Goal: Task Accomplishment & Management: Manage account settings

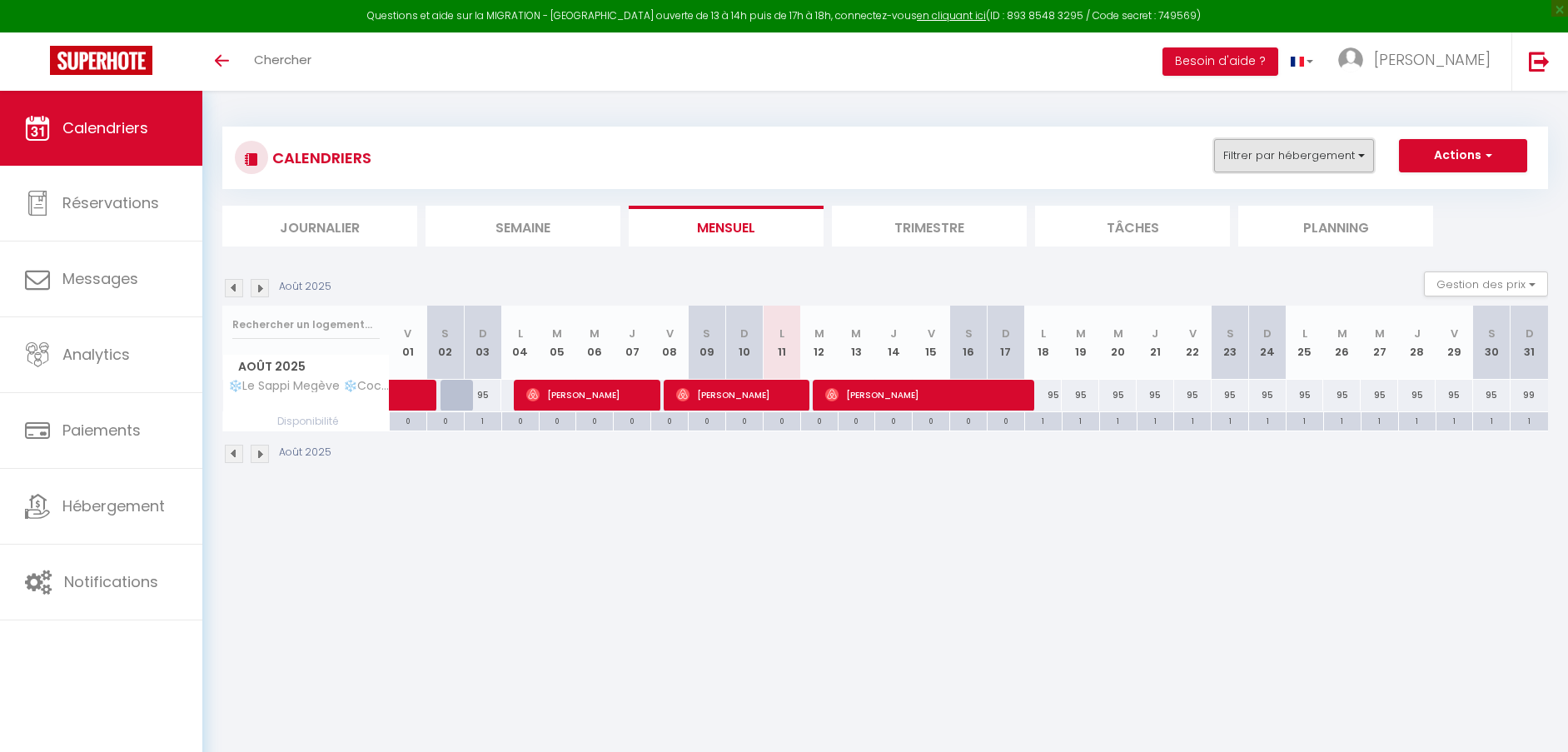
click at [1352, 162] on button "Filtrer par hébergement" at bounding box center [1293, 156] width 160 height 34
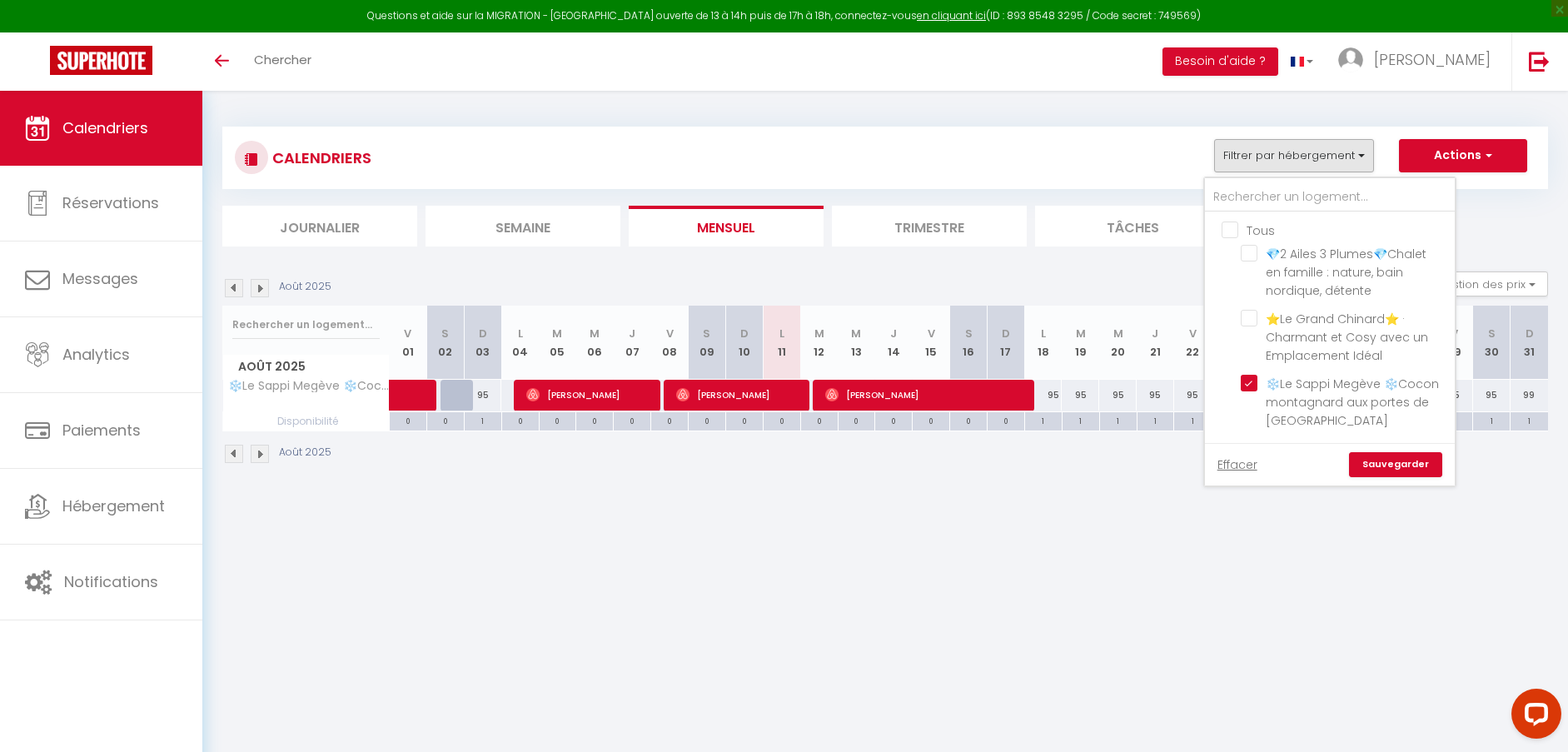
click at [1228, 231] on input "Tous" at bounding box center [1346, 229] width 249 height 17
checkbox input "true"
click at [1405, 460] on link "Sauvegarder" at bounding box center [1395, 464] width 93 height 25
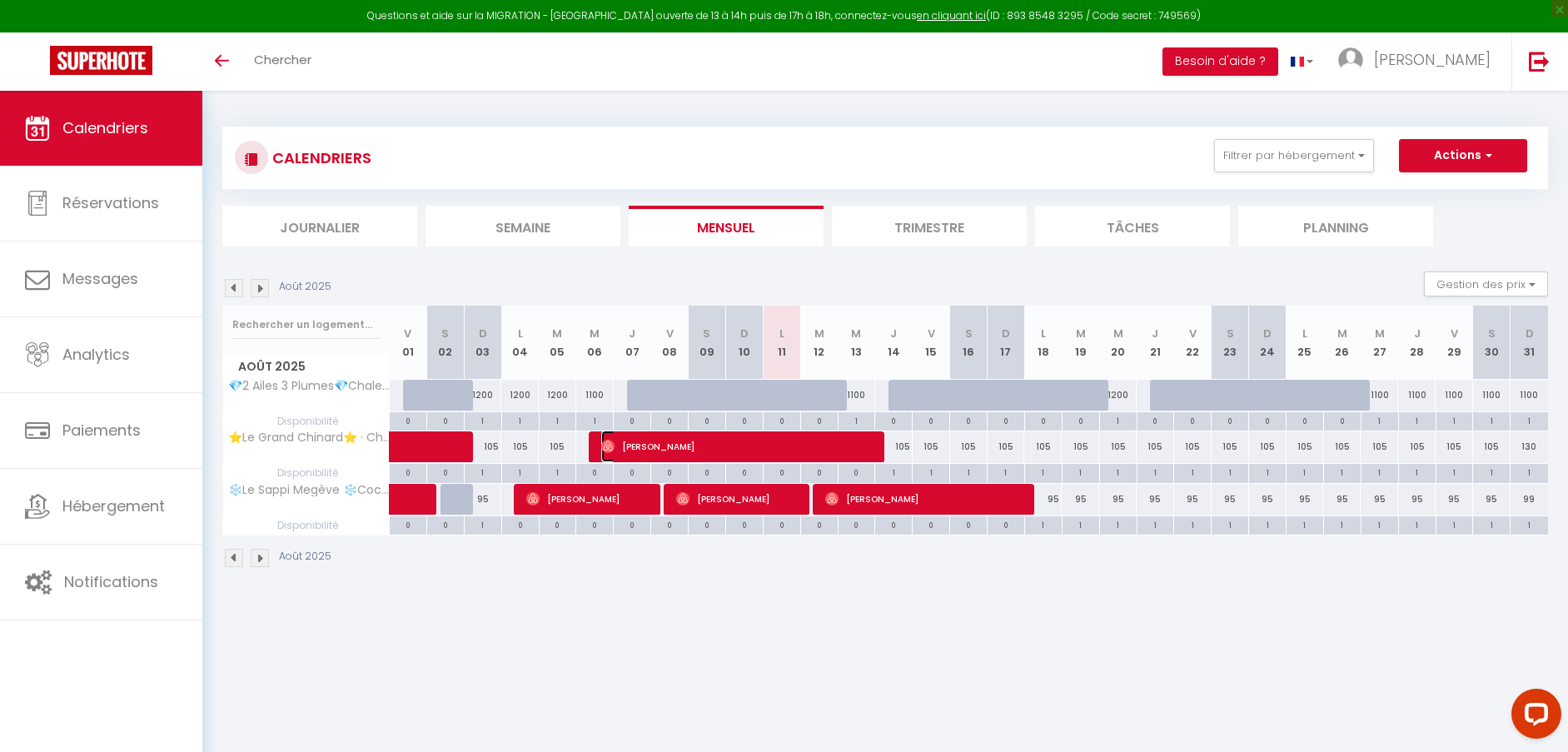
click at [810, 450] on span "[PERSON_NAME]" at bounding box center [739, 447] width 275 height 32
select select "OK"
select select "0"
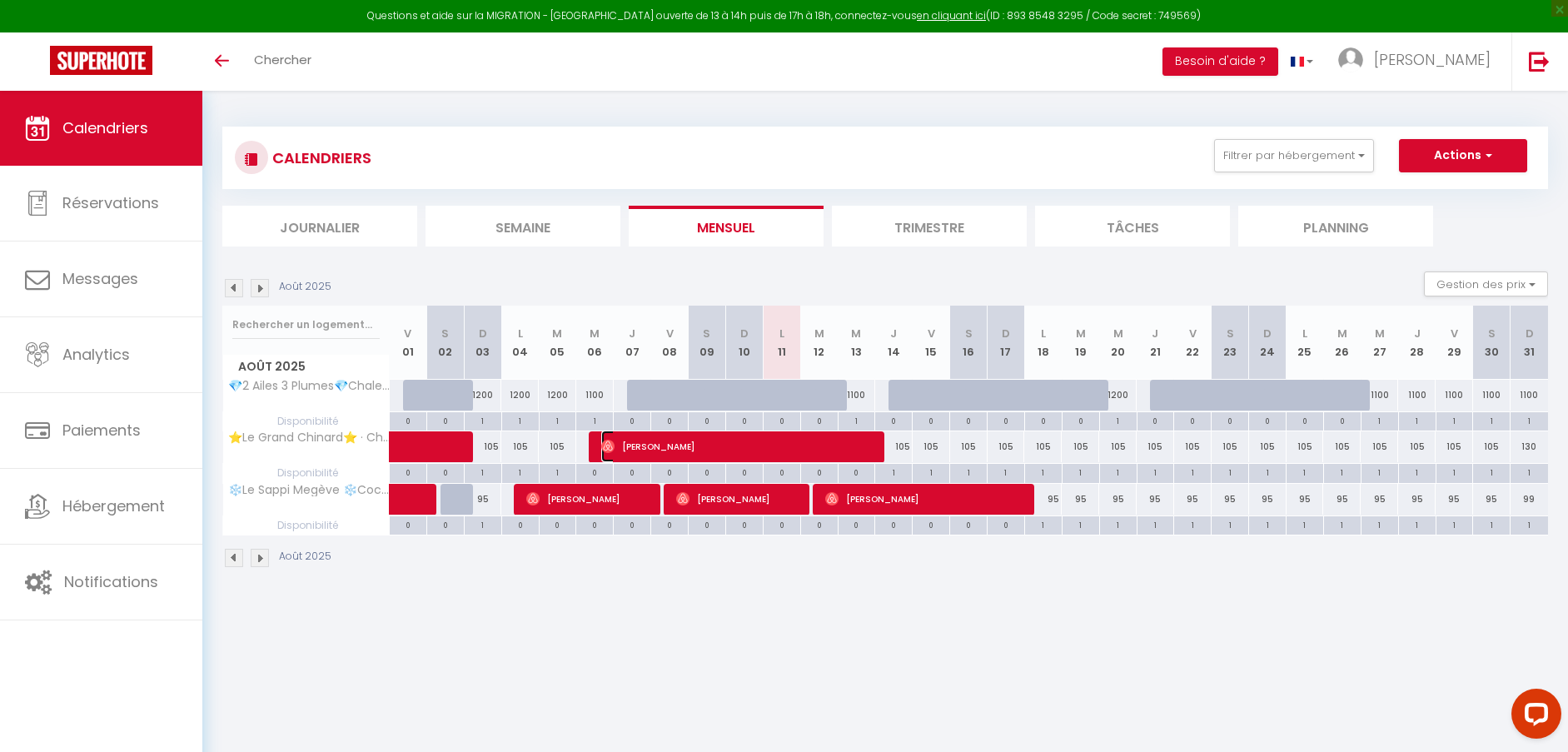
select select "1"
select select
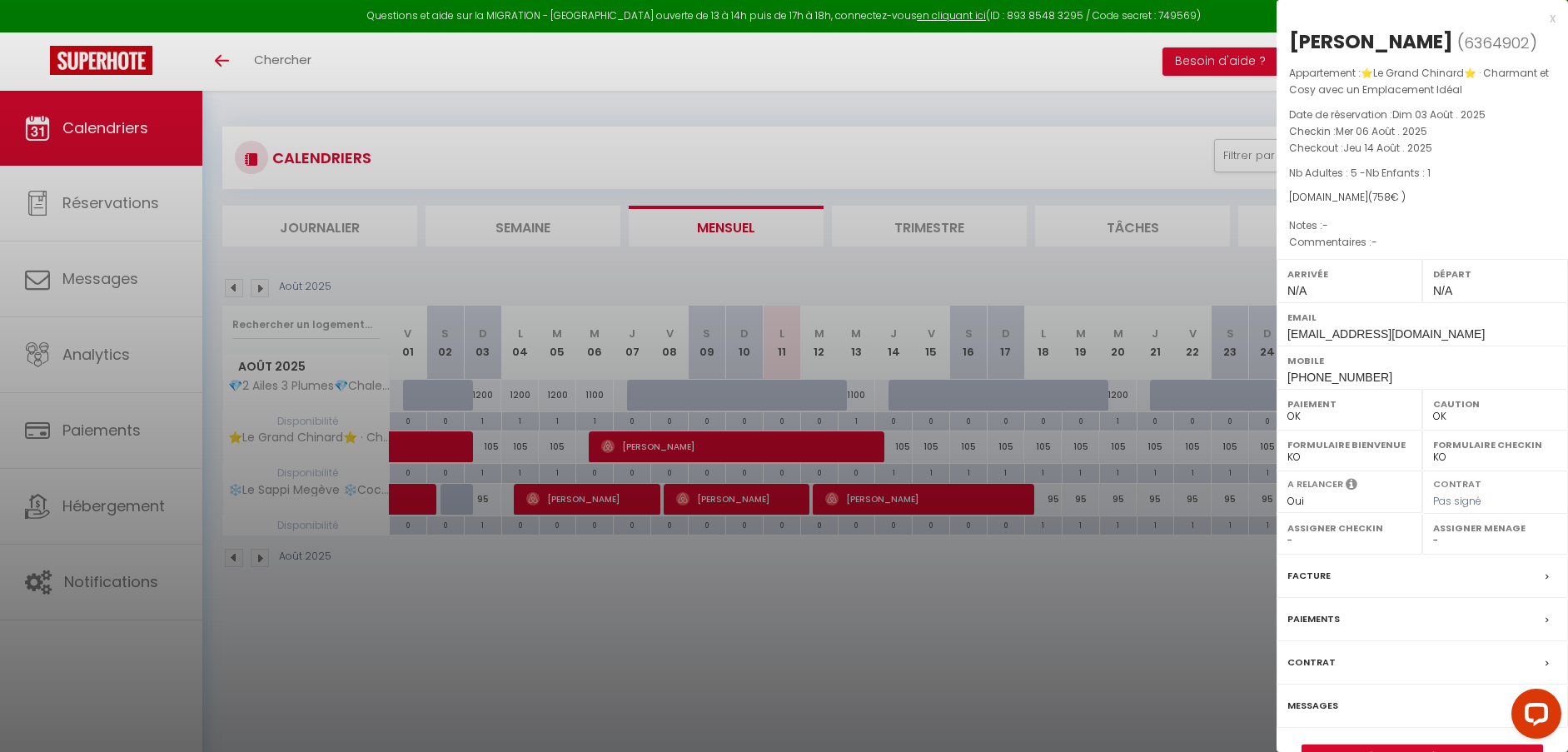
click at [1554, 19] on div "x" at bounding box center [1416, 18] width 279 height 20
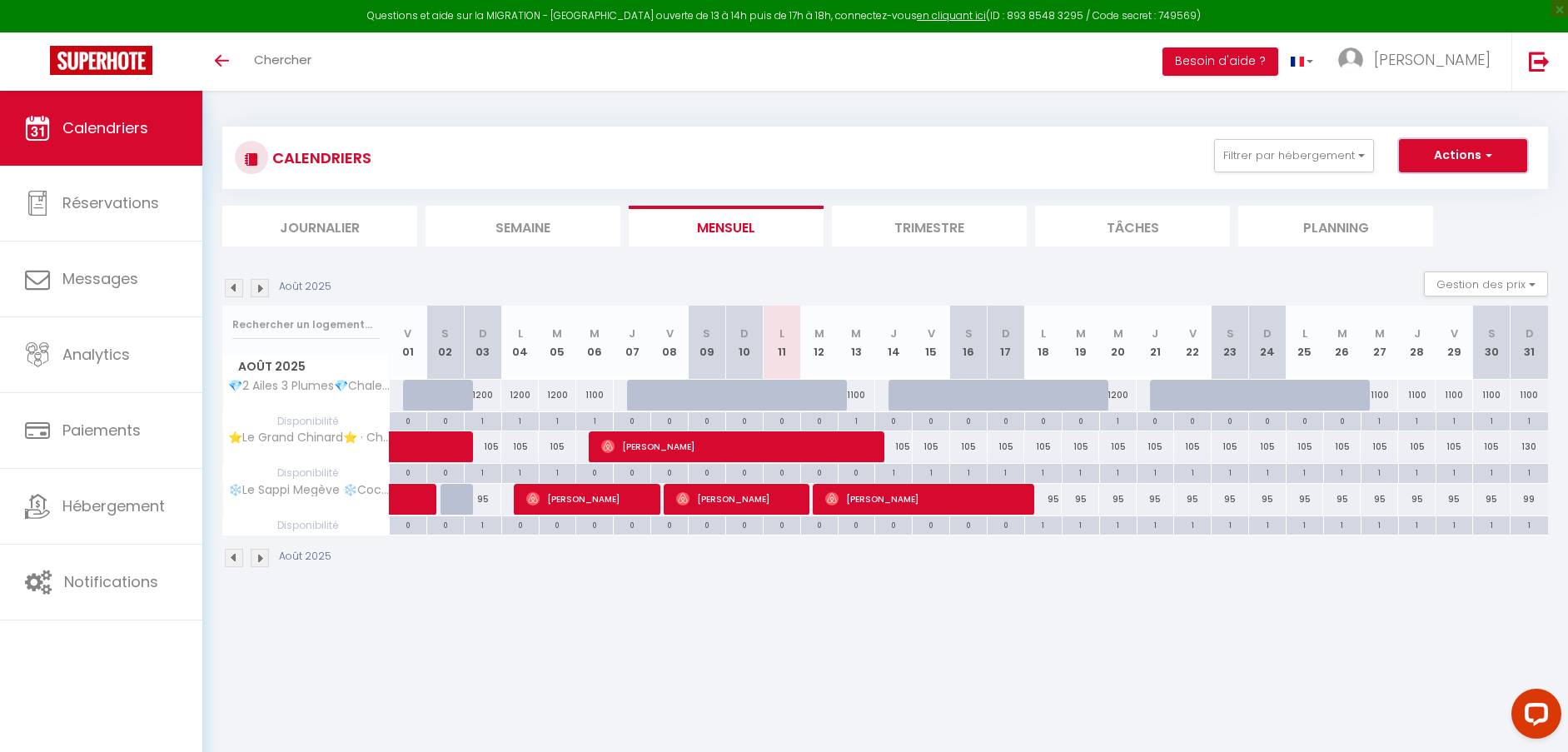
click at [1468, 155] on button "Actions" at bounding box center [1462, 156] width 128 height 34
click at [1346, 155] on button "Filtrer par hébergement" at bounding box center [1293, 156] width 160 height 34
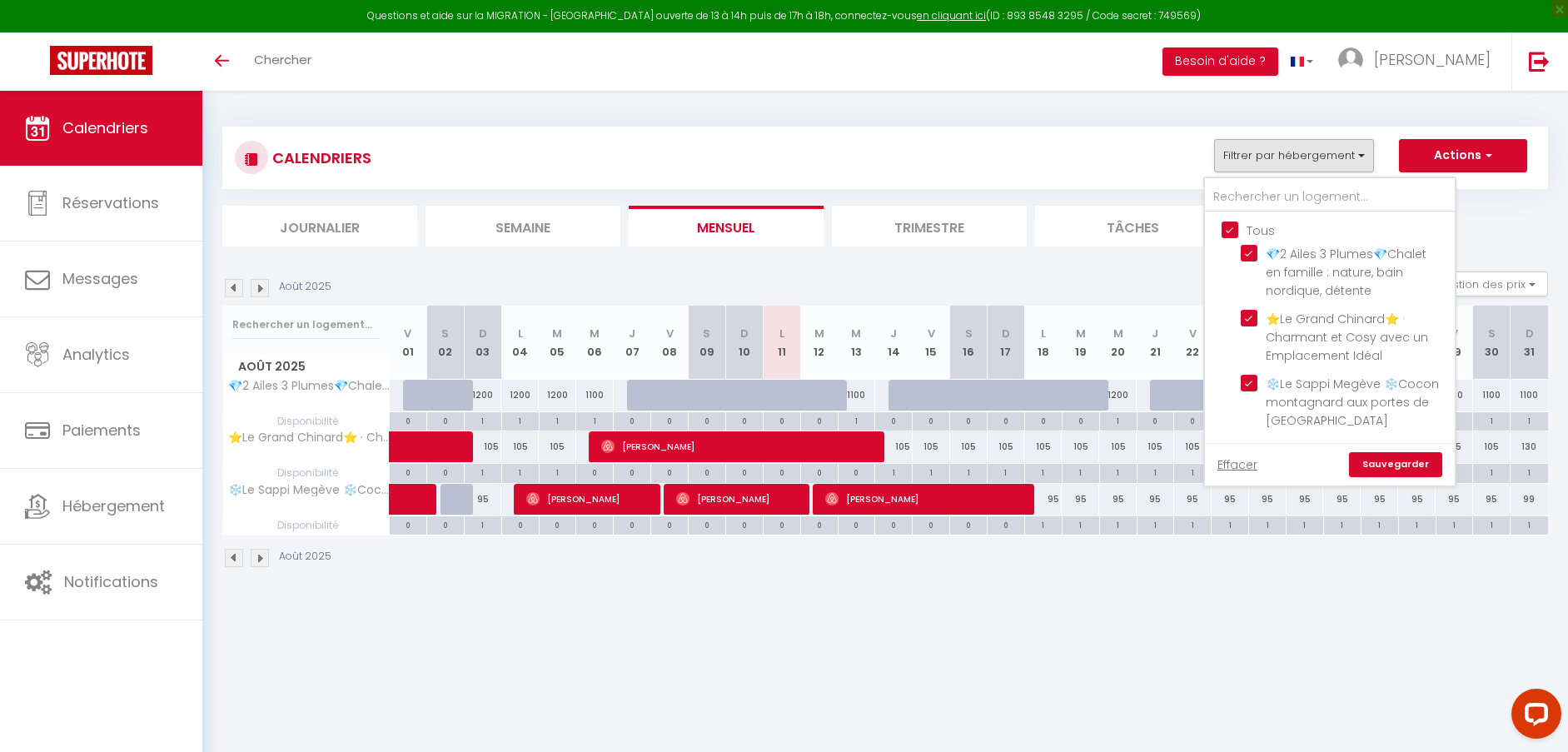
drag, startPoint x: 1249, startPoint y: 386, endPoint x: 1246, endPoint y: 352, distance: 34.1
click at [1248, 384] on input "❄️Le Sappi Megève ❄️Cocon montagnard aux portes de [GEOGRAPHIC_DATA]" at bounding box center [1344, 383] width 208 height 17
checkbox input "false"
click at [1246, 250] on input "💎2 Ailes 3 Plumes💎Chalet en famille : nature, bain nordique, détente" at bounding box center [1344, 253] width 208 height 17
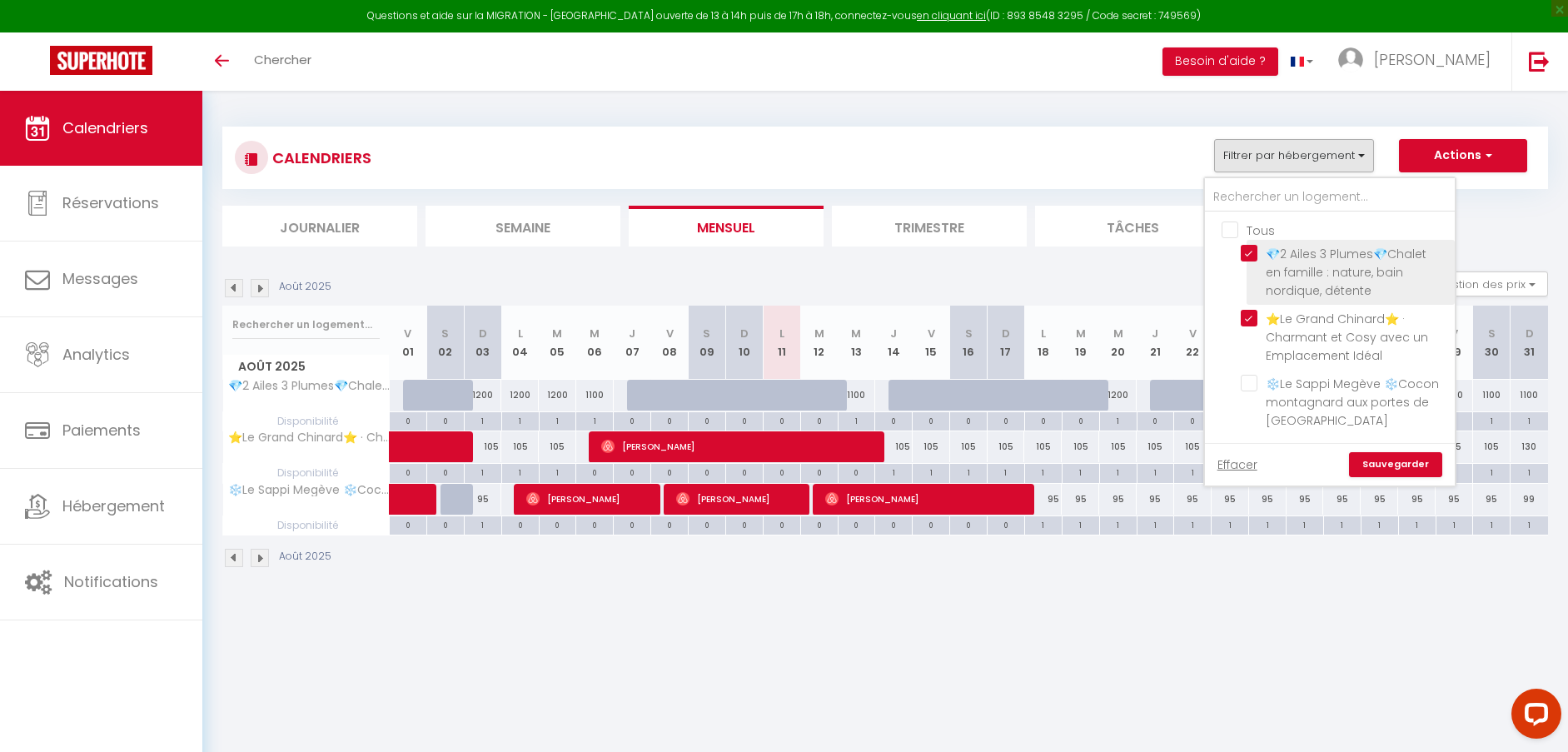
checkbox input "false"
click at [1400, 461] on link "Sauvegarder" at bounding box center [1395, 464] width 93 height 25
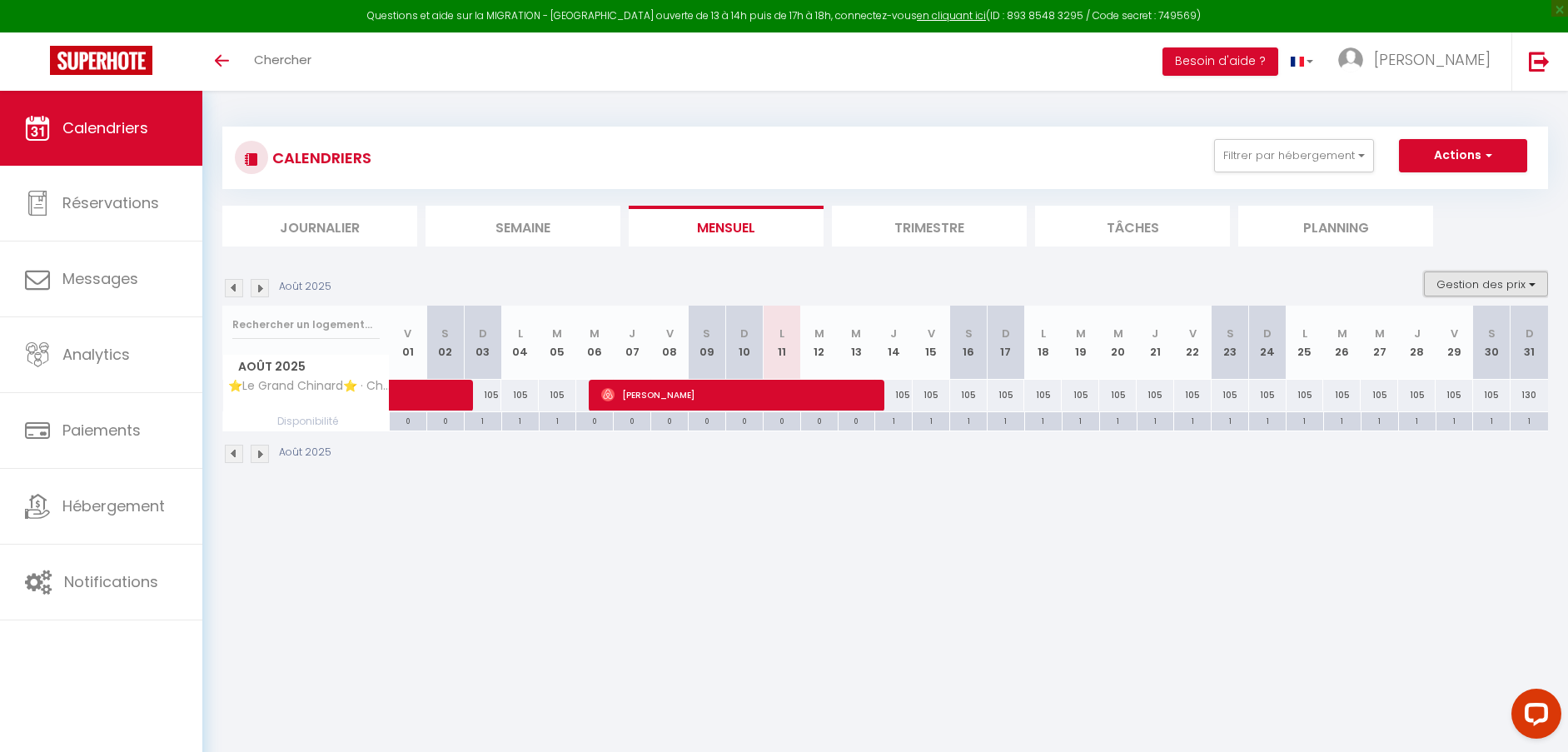
click at [1519, 283] on button "Gestion des prix" at bounding box center [1485, 284] width 124 height 25
click at [1400, 368] on input "Règles" at bounding box center [1472, 365] width 149 height 17
checkbox input "true"
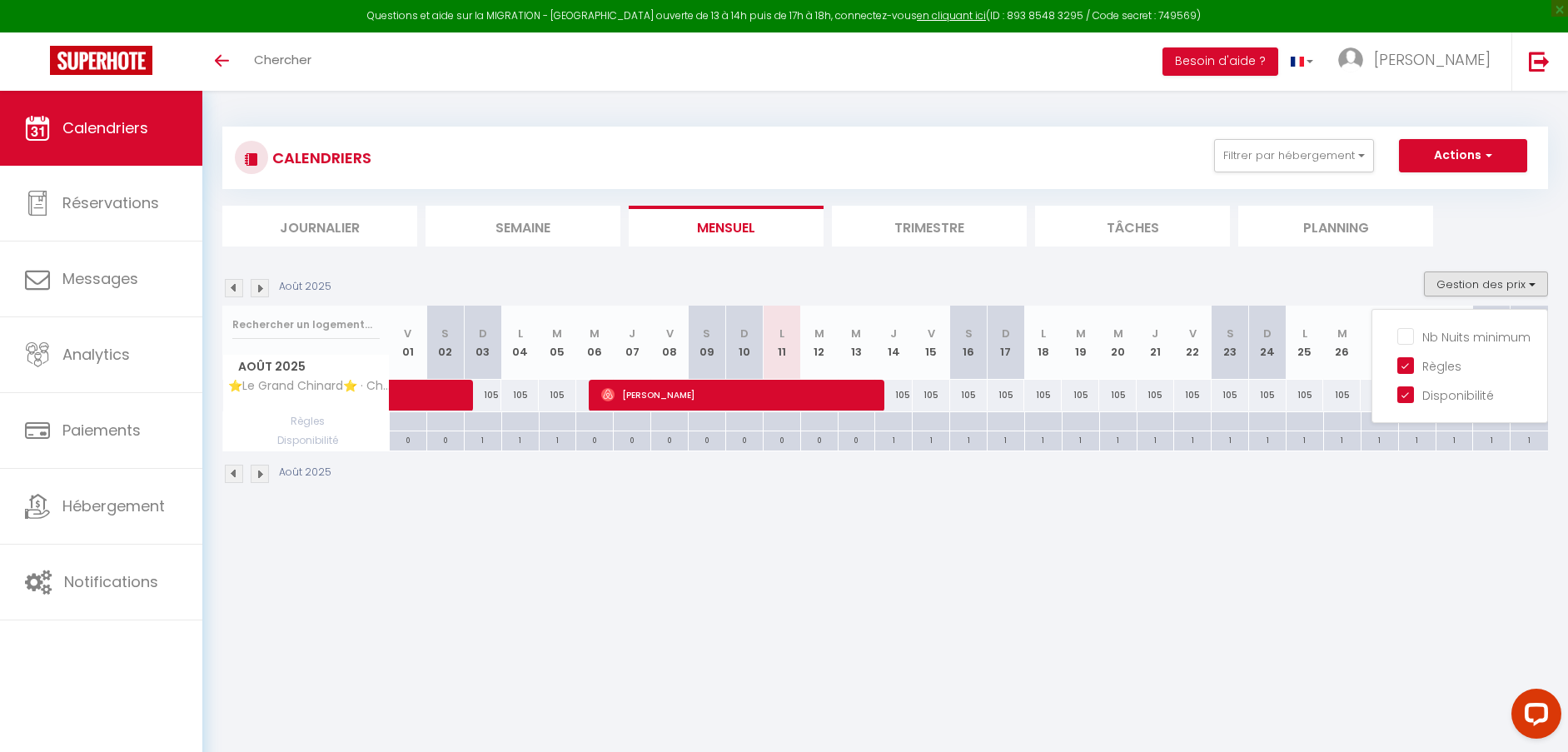
click at [900, 400] on div "105" at bounding box center [894, 394] width 37 height 31
type input "105"
type input "[DEMOGRAPHIC_DATA][DATE]"
type input "Ven 15 Août 2025"
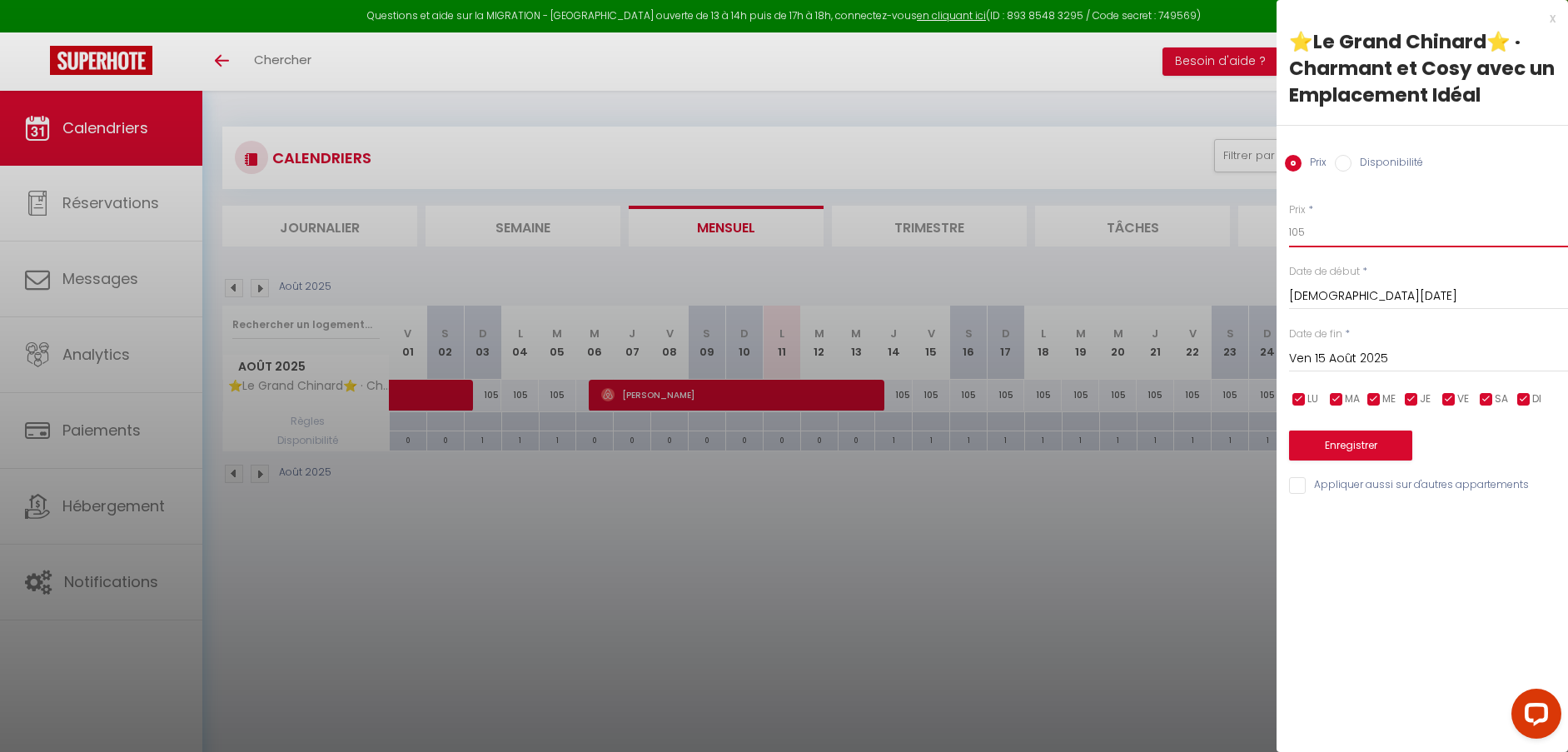
drag, startPoint x: 1308, startPoint y: 229, endPoint x: 1288, endPoint y: 226, distance: 20.2
click at [1288, 226] on div "Prix * 105 Statut * Disponible Indisponible Date de début * [DATE] < [DATE] > D…" at bounding box center [1422, 338] width 291 height 315
type input "99"
click at [1380, 354] on input "Ven 15 Août 2025" at bounding box center [1428, 359] width 279 height 21
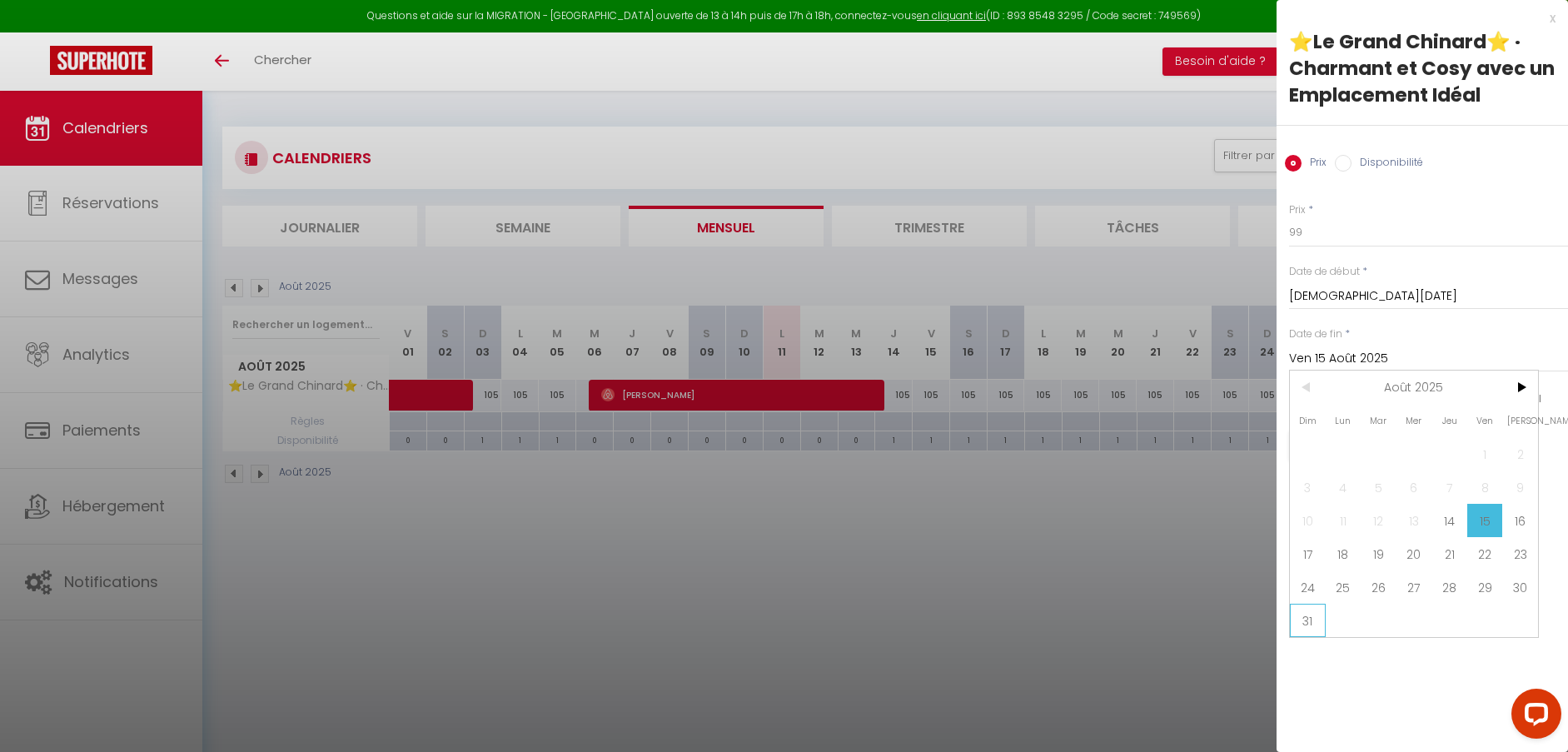
click at [1305, 625] on span "31" at bounding box center [1307, 620] width 35 height 34
type input "Dim 31 Août 2025"
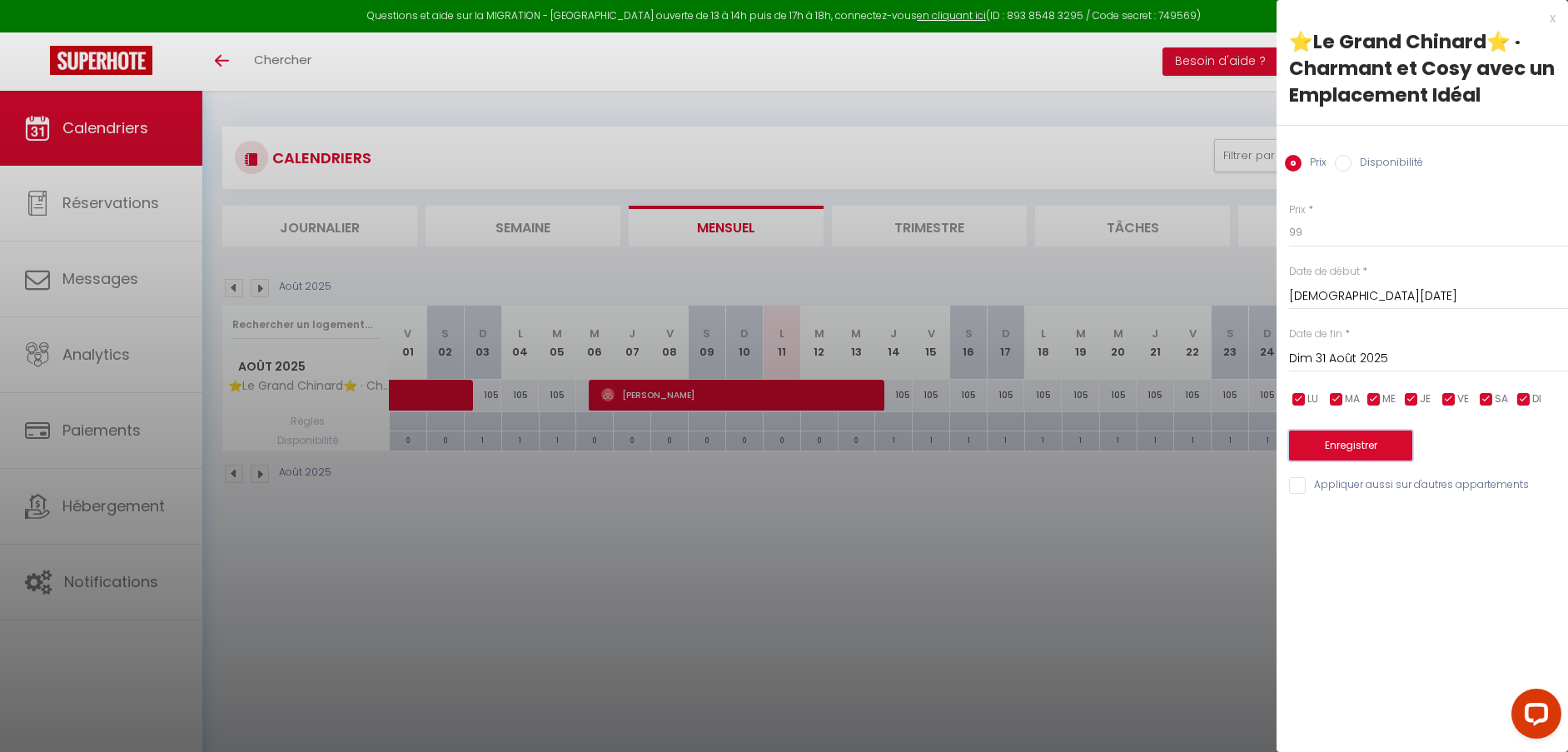
click at [1342, 447] on button "Enregistrer" at bounding box center [1350, 446] width 123 height 30
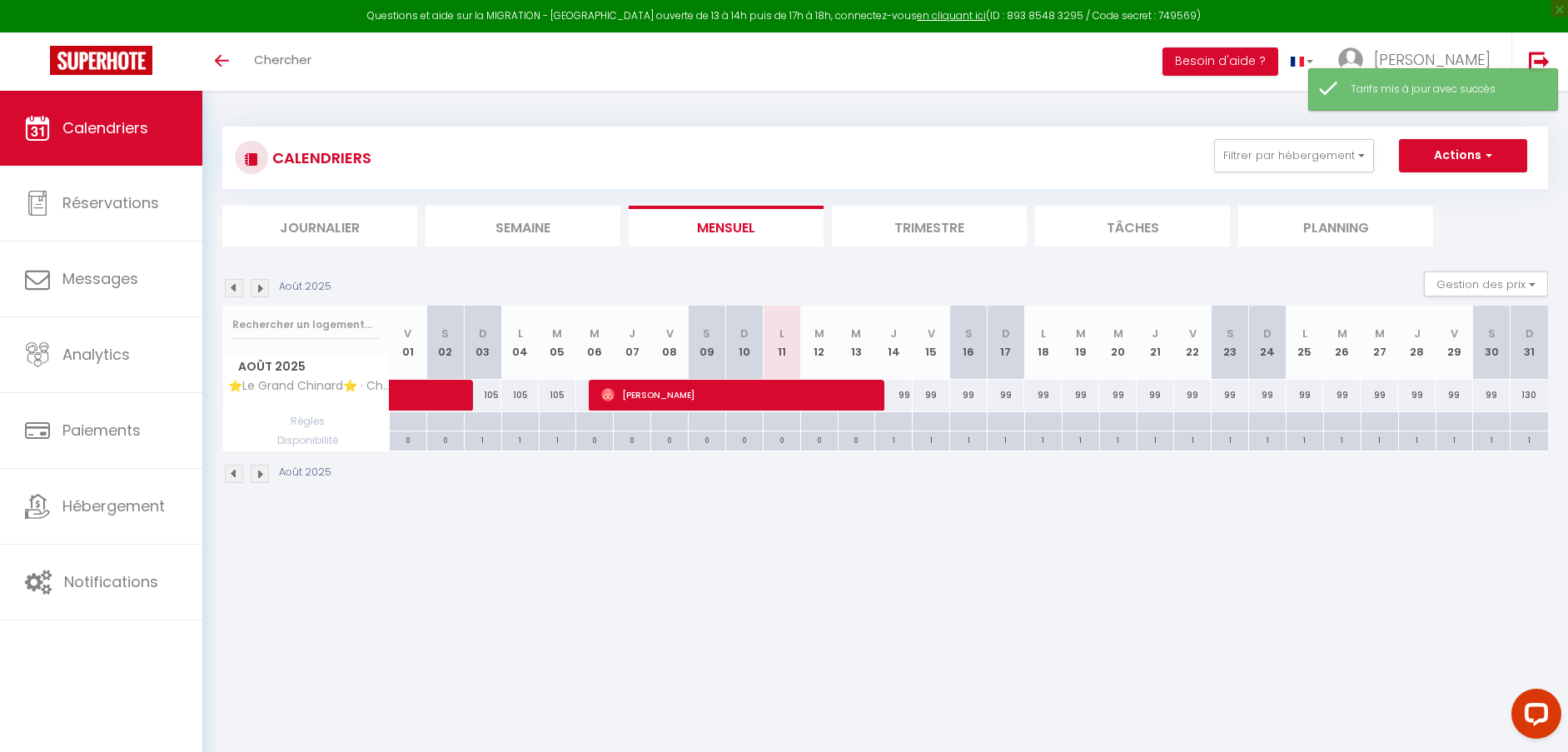
click at [904, 397] on div "99" at bounding box center [894, 394] width 37 height 31
type input "99"
type input "[DEMOGRAPHIC_DATA][DATE]"
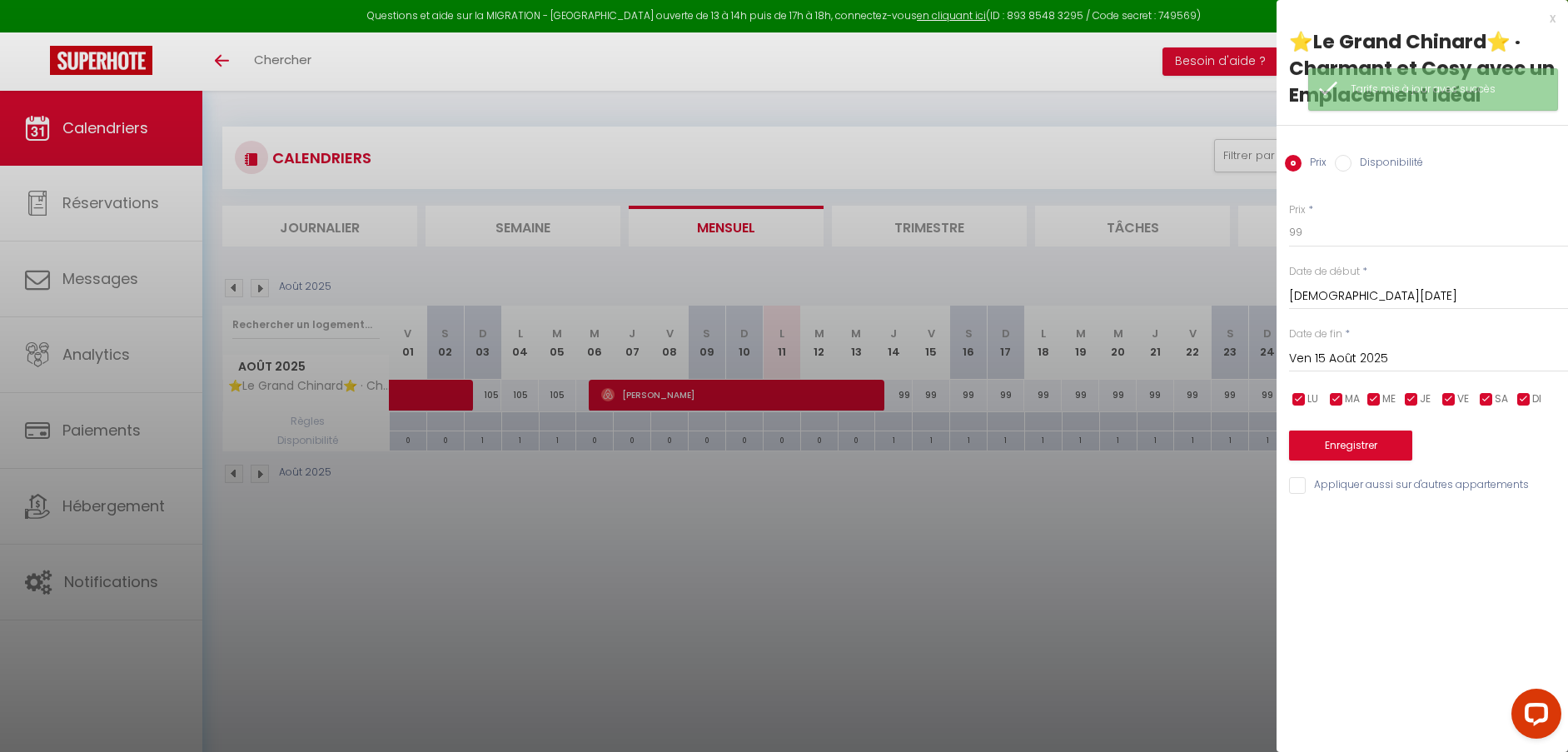
click at [1377, 357] on input "Ven 15 Août 2025" at bounding box center [1428, 359] width 279 height 21
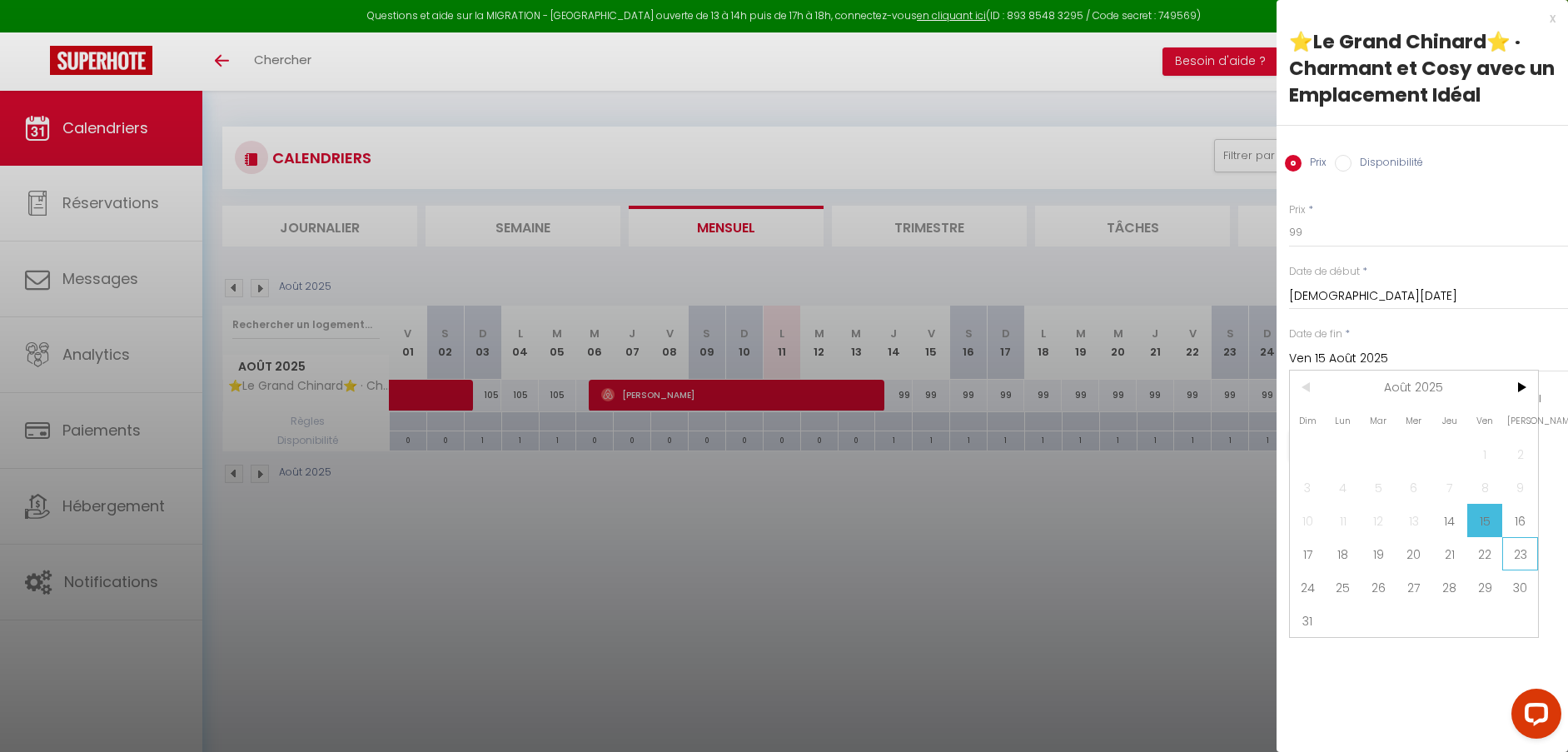
click at [1529, 551] on span "23" at bounding box center [1519, 554] width 35 height 34
type input "Sam 23 Août 2025"
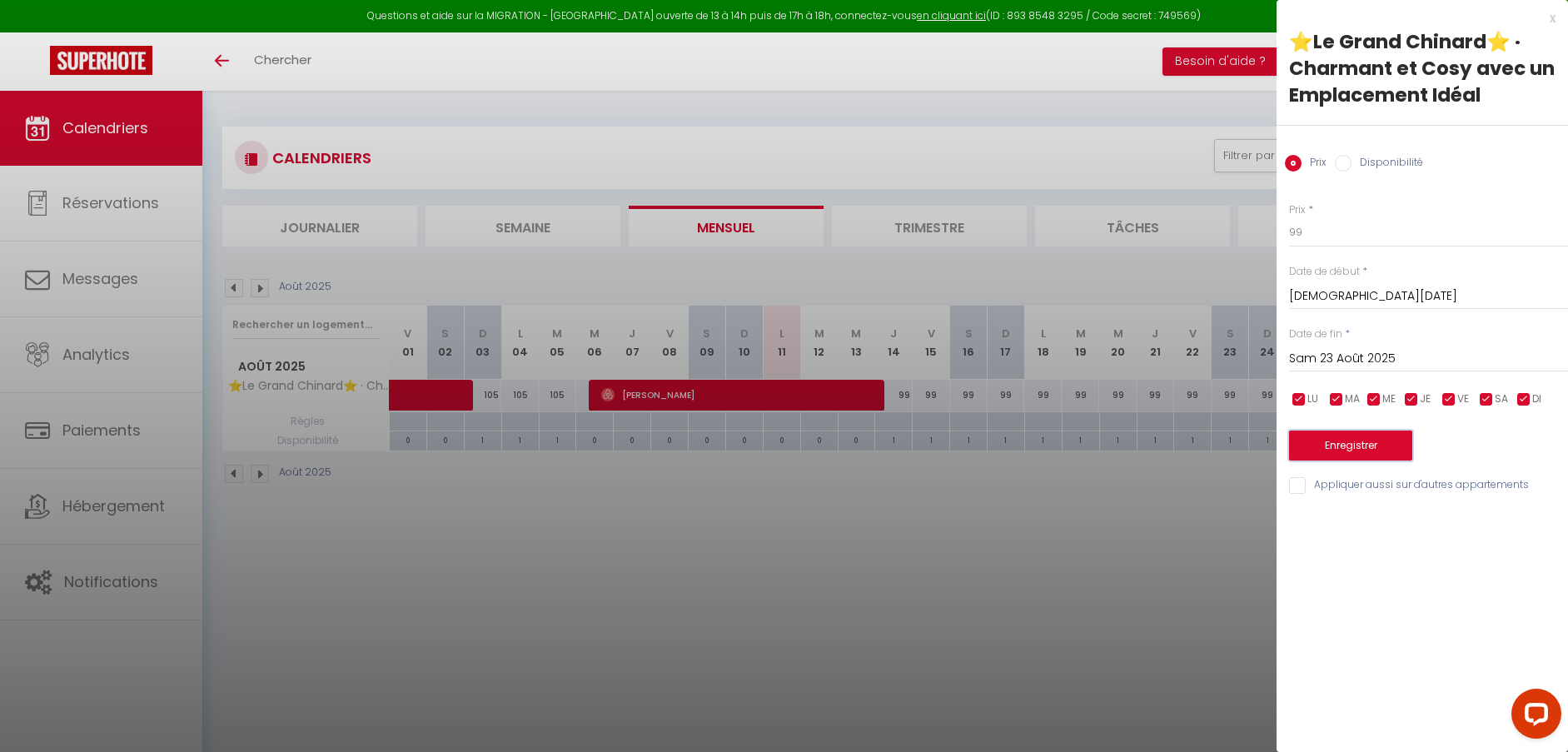
click at [1361, 444] on button "Enregistrer" at bounding box center [1350, 446] width 123 height 30
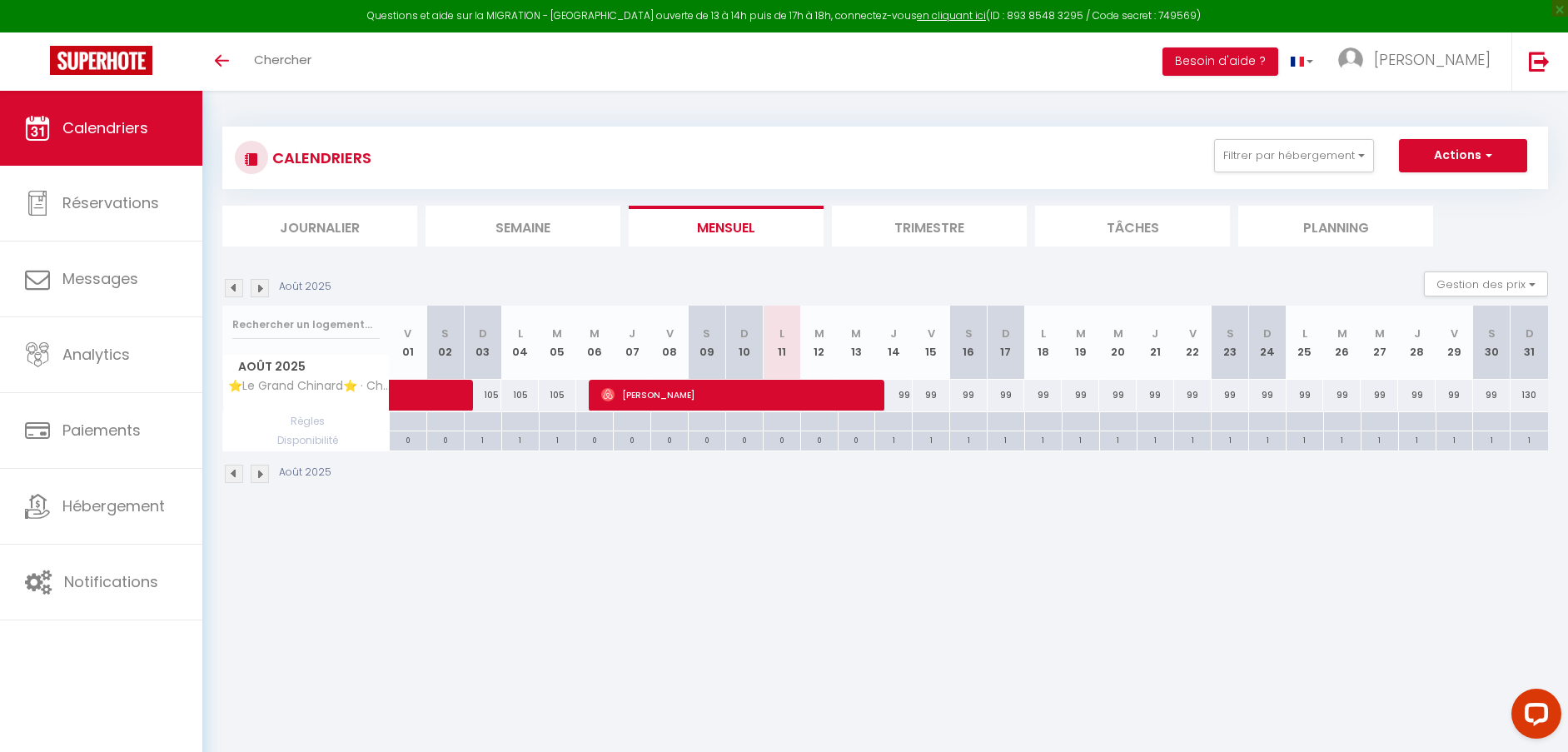
click at [1270, 398] on div "99" at bounding box center [1267, 394] width 37 height 31
type input "99"
type input "Dim 24 Août 2025"
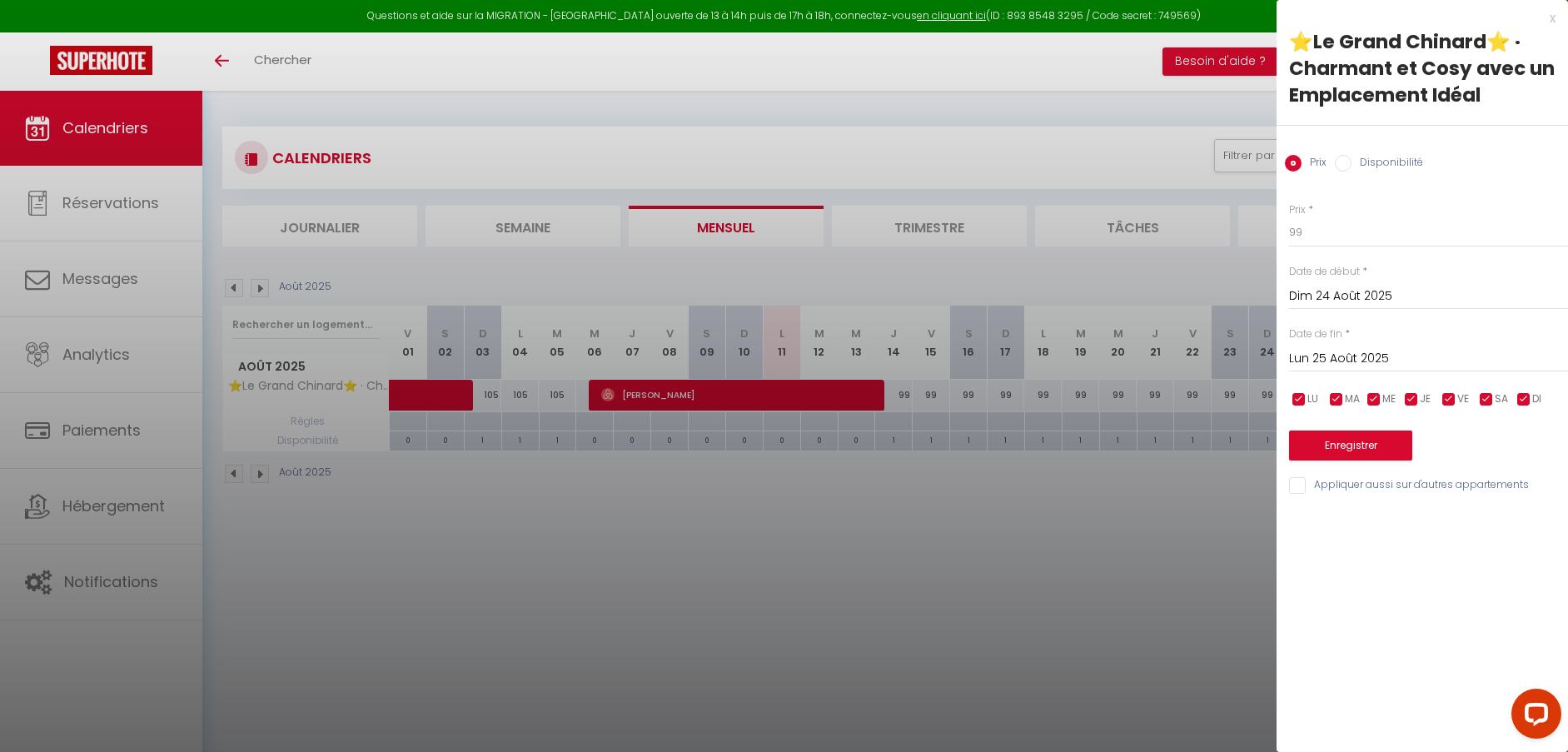
click at [1354, 362] on input "Lun 25 Août 2025" at bounding box center [1428, 359] width 279 height 21
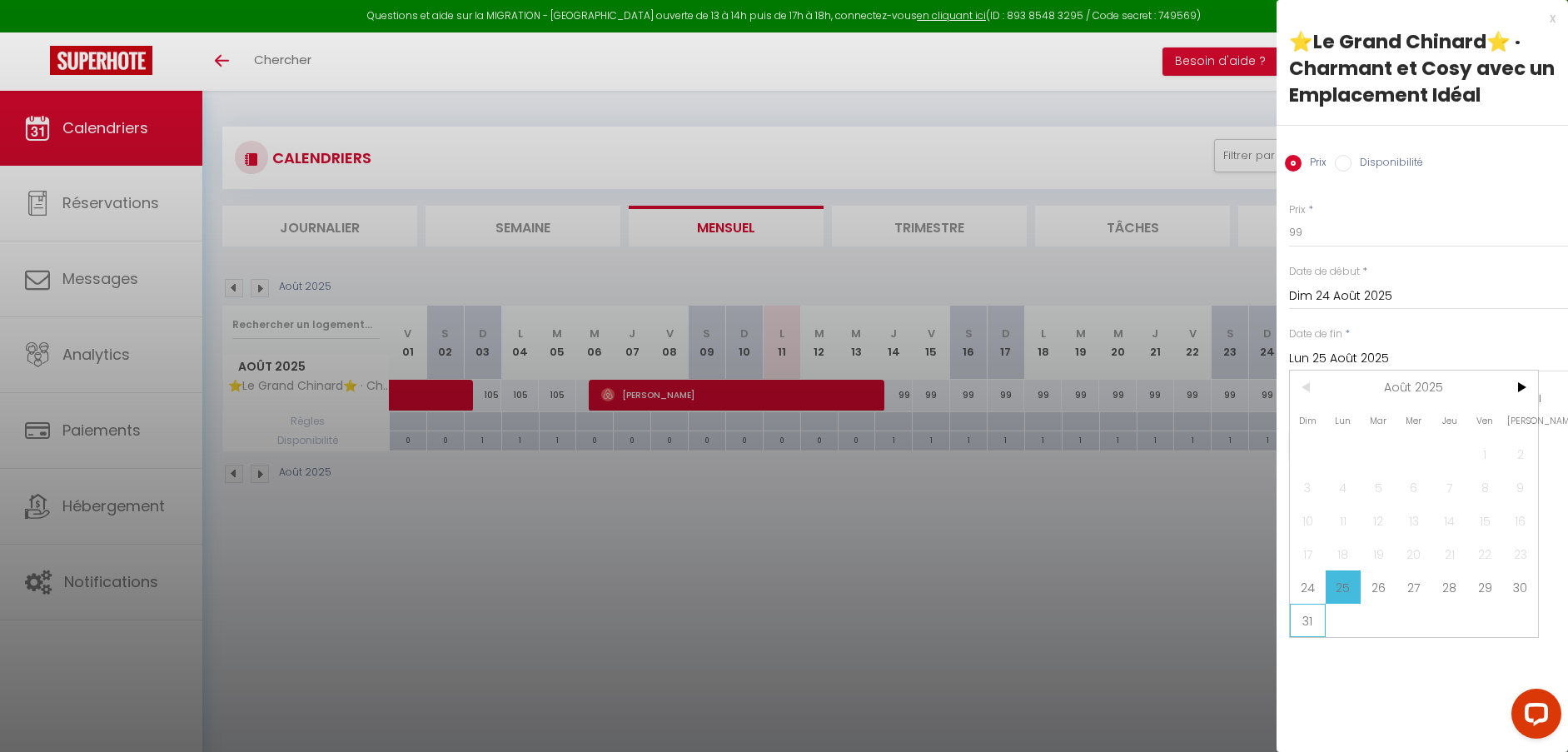
click at [1307, 617] on span "31" at bounding box center [1307, 620] width 35 height 34
type input "Dim 31 Août 2025"
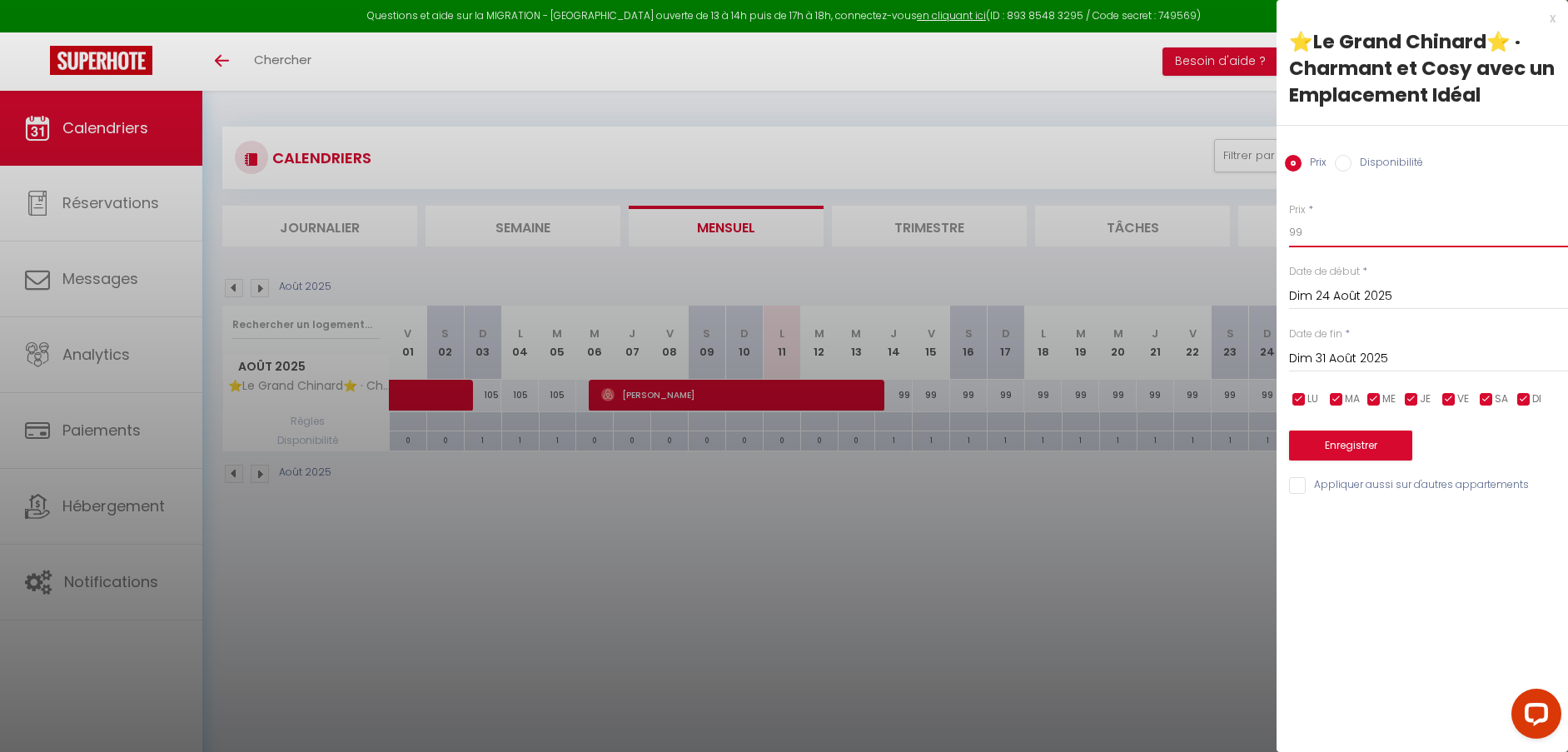
drag, startPoint x: 1318, startPoint y: 237, endPoint x: 1287, endPoint y: 235, distance: 31.1
click at [1287, 235] on div "Prix * 99 Statut * Disponible Indisponible Date de début * [DATE] < [DATE] > Di…" at bounding box center [1422, 338] width 291 height 315
type input "105"
click at [1375, 445] on button "Enregistrer" at bounding box center [1350, 446] width 123 height 30
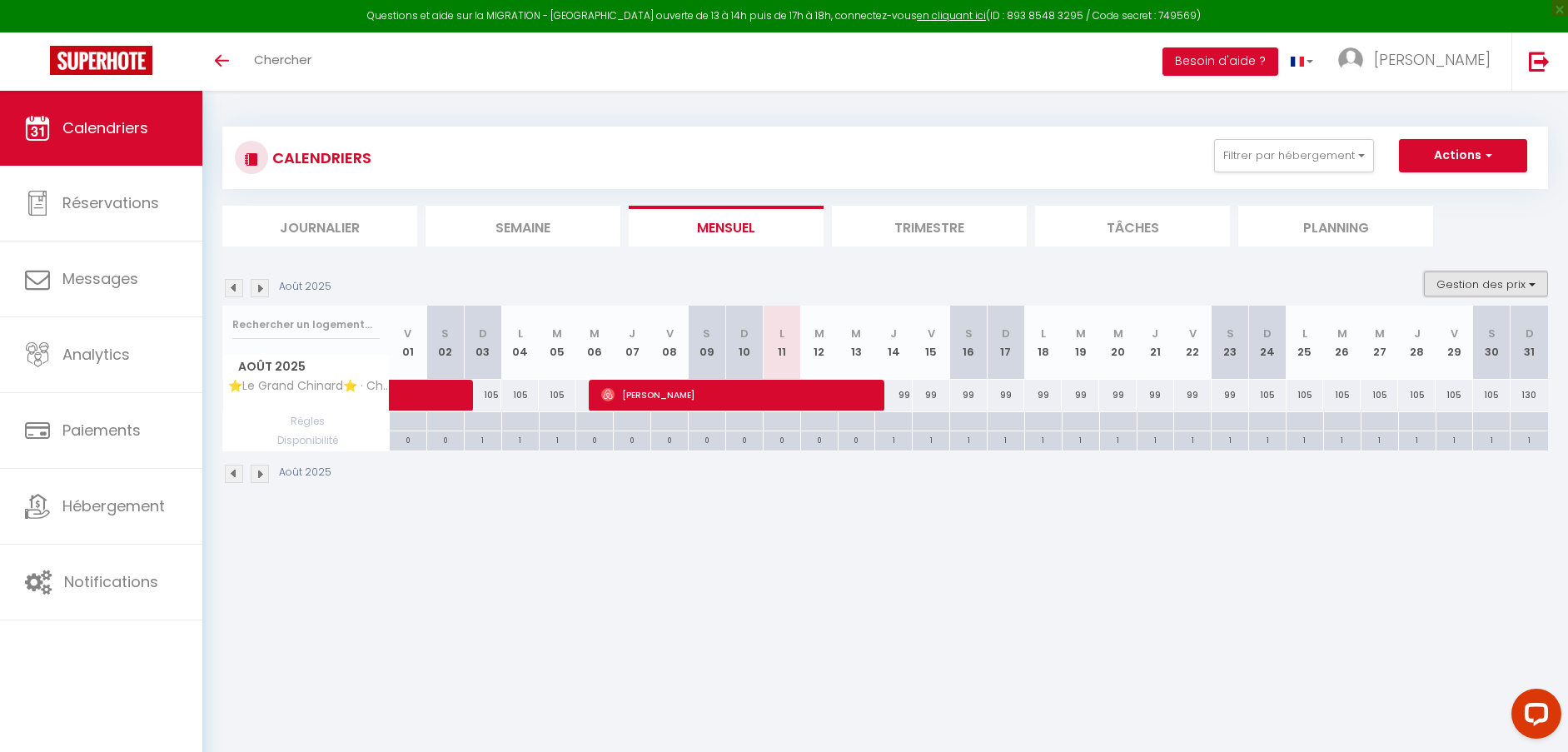
click at [1490, 288] on button "Gestion des prix" at bounding box center [1485, 284] width 124 height 25
drag, startPoint x: 1033, startPoint y: 486, endPoint x: 997, endPoint y: 434, distance: 63.2
click at [1032, 487] on div "Août 2025" at bounding box center [884, 475] width 1325 height 50
click at [904, 390] on div "99" at bounding box center [894, 394] width 37 height 31
type input "99"
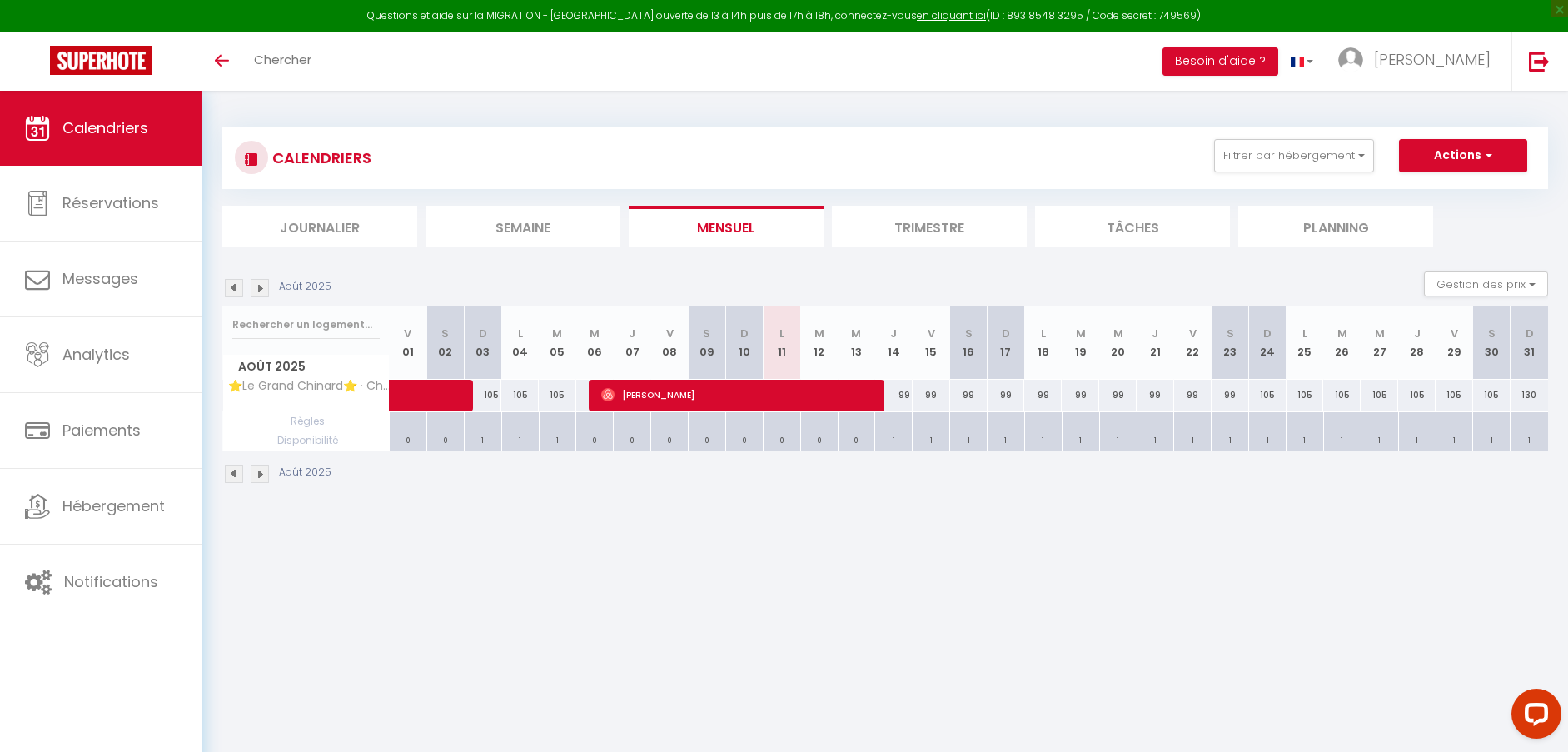
type input "[DEMOGRAPHIC_DATA][DATE]"
type input "Ven 15 Août 2025"
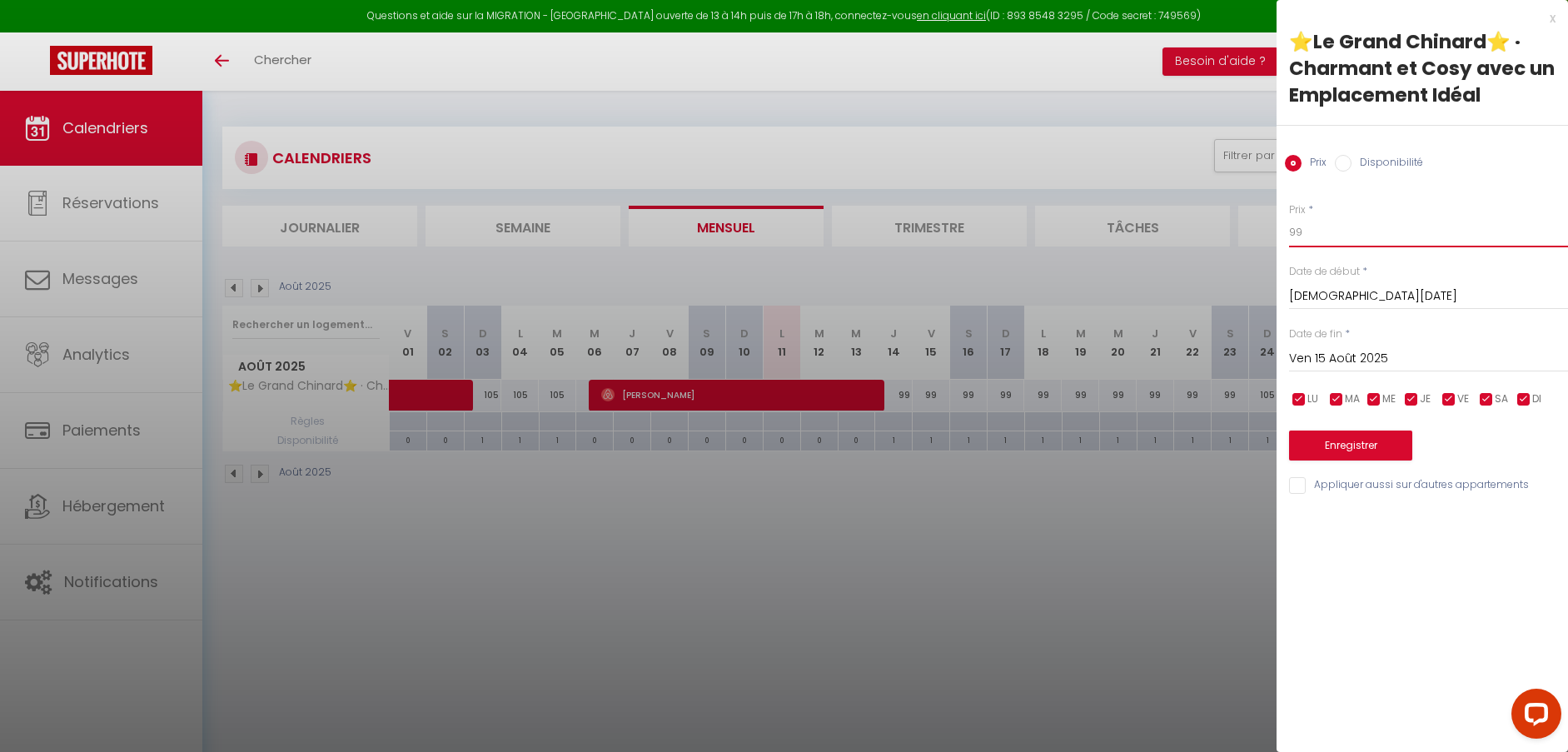
click at [1322, 225] on input "99" at bounding box center [1428, 233] width 279 height 30
drag, startPoint x: 1312, startPoint y: 231, endPoint x: 1254, endPoint y: 226, distance: 58.2
click at [1254, 226] on body "Questions et aide sur la MIGRATION - [GEOGRAPHIC_DATA] ouverte de 13 à 14h puis…" at bounding box center [784, 466] width 1568 height 752
type input "81"
click at [1384, 437] on button "Enregistrer" at bounding box center [1350, 446] width 123 height 30
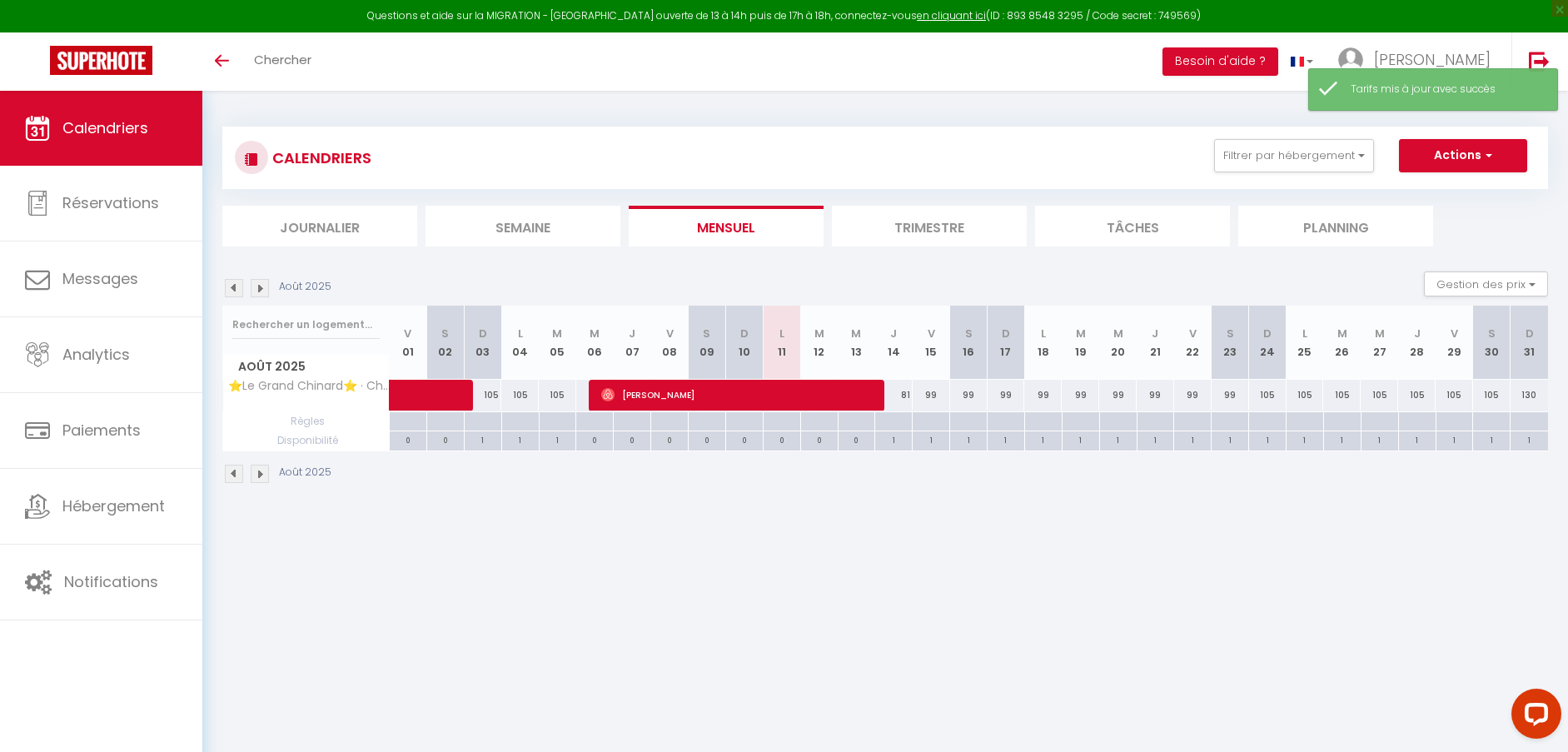
click at [932, 392] on div "99" at bounding box center [931, 394] width 37 height 31
type input "99"
type input "Ven 15 Août 2025"
type input "[PERSON_NAME][DATE]"
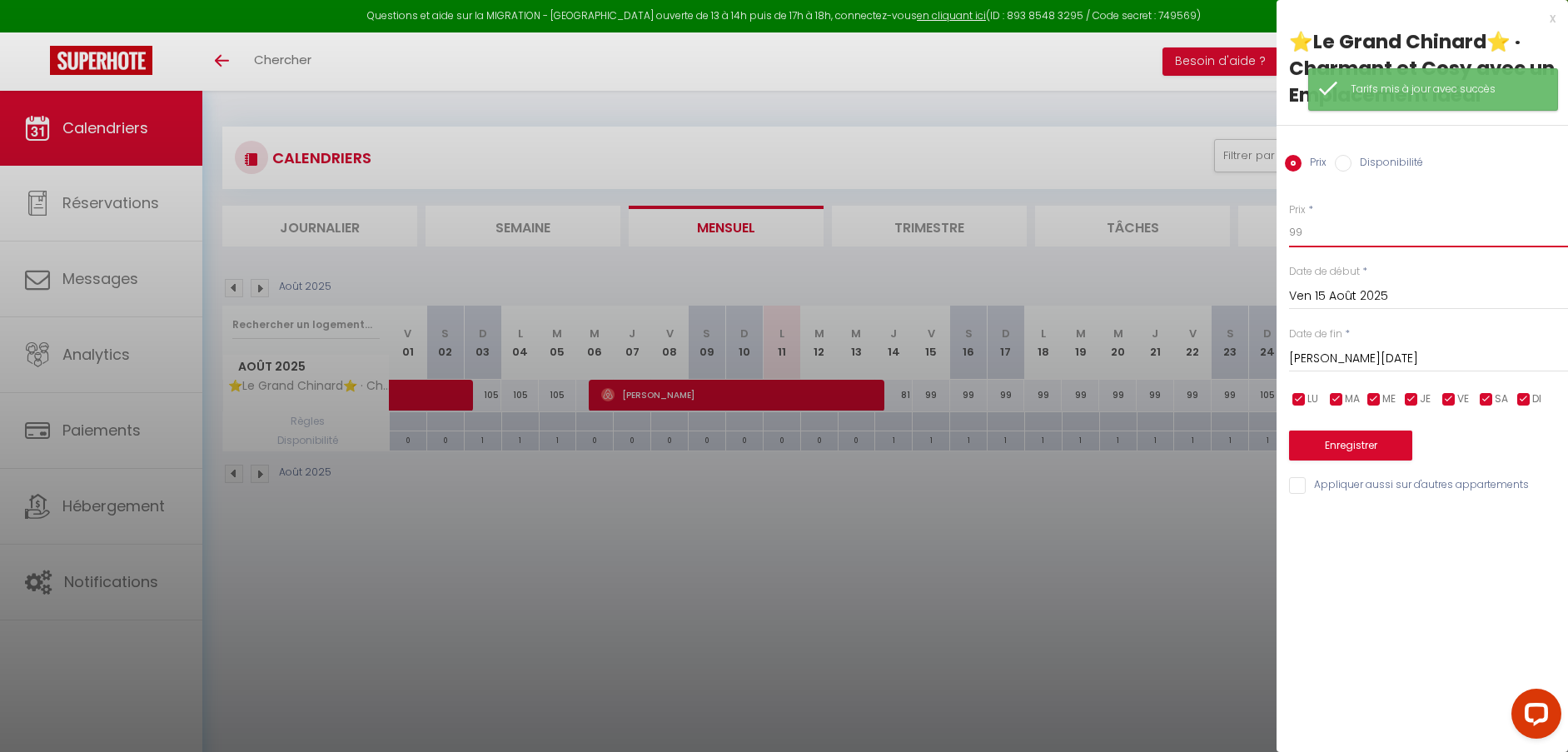
click at [1329, 234] on input "99" at bounding box center [1428, 233] width 279 height 30
type input "98"
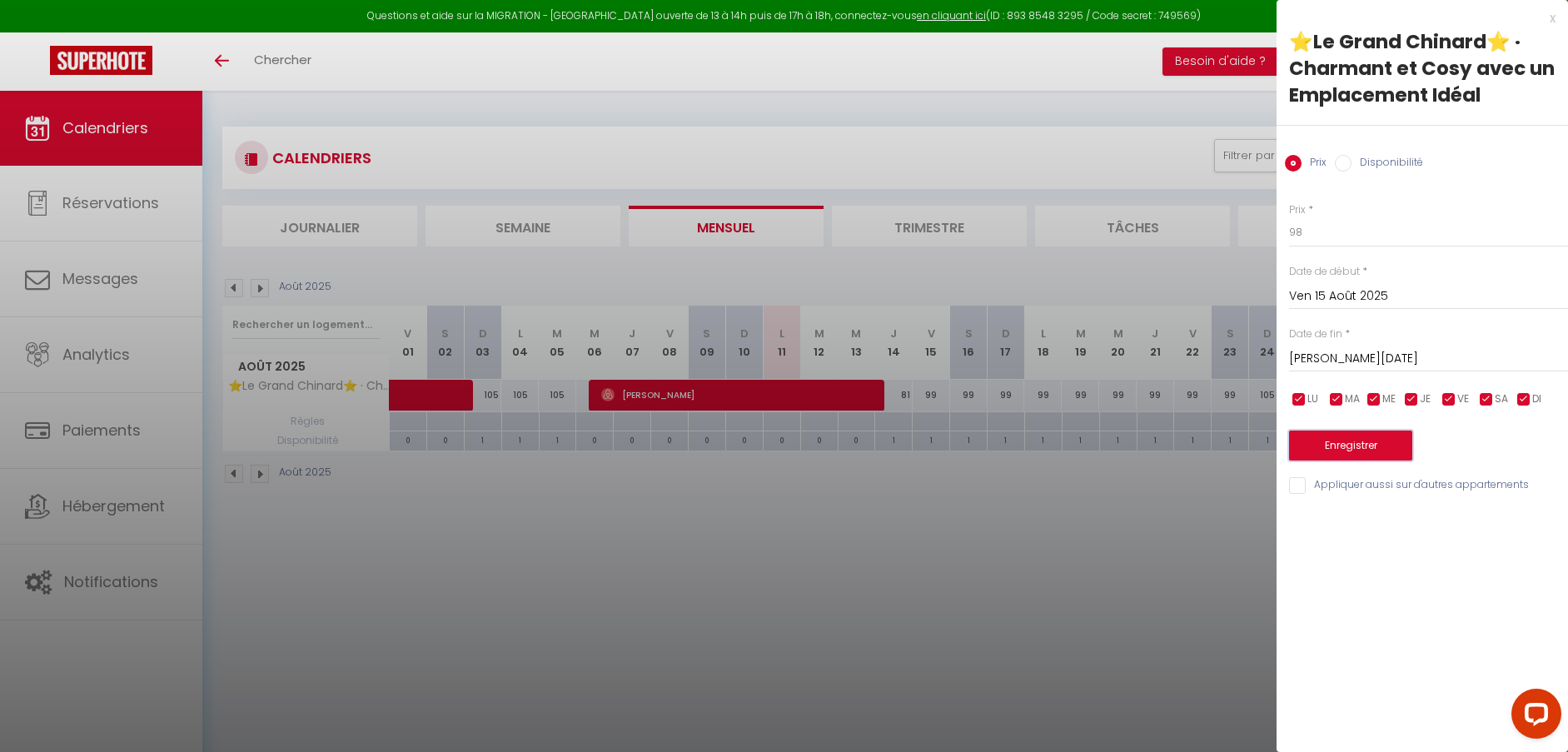
click at [1350, 441] on button "Enregistrer" at bounding box center [1350, 446] width 123 height 30
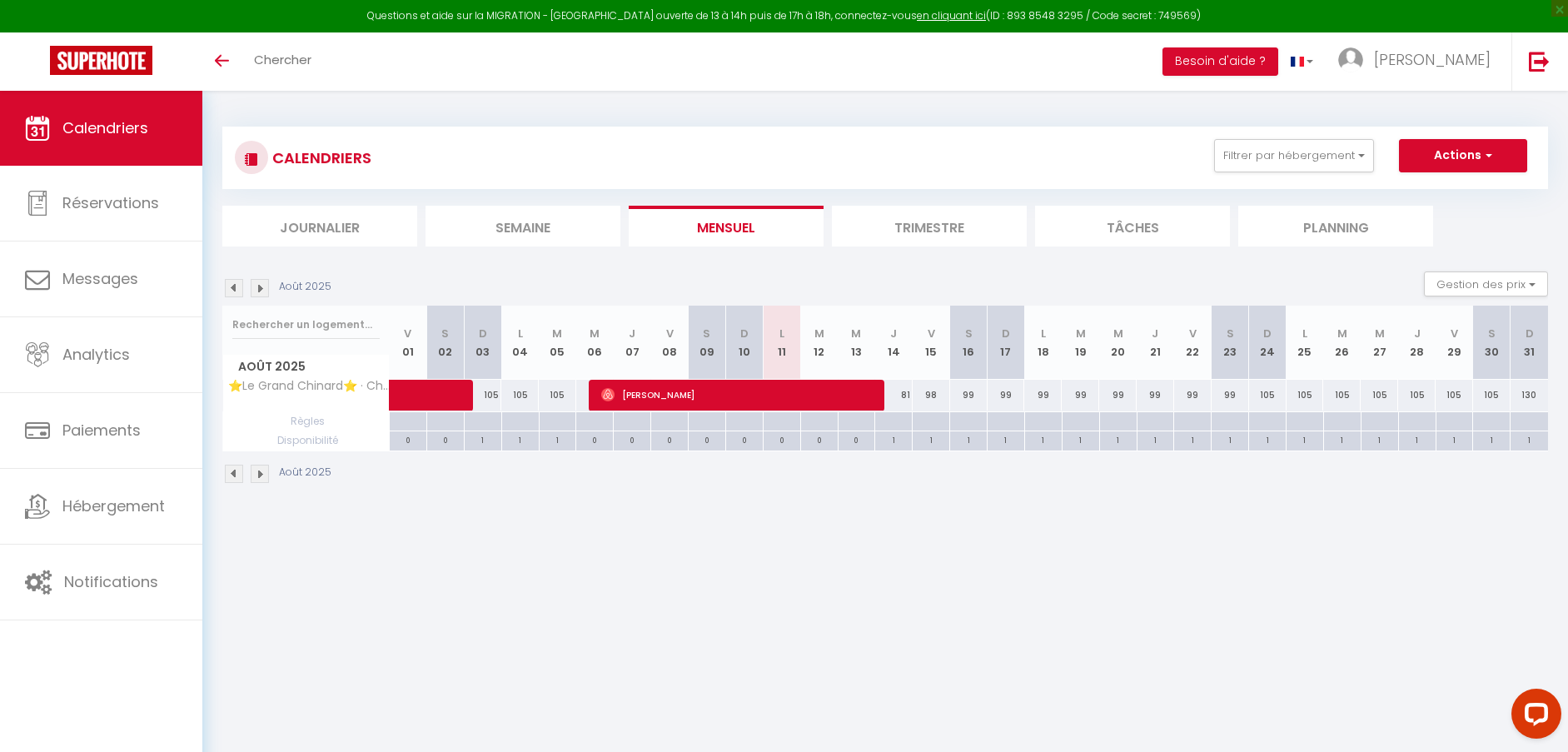
click at [1045, 395] on div "99" at bounding box center [1042, 394] width 37 height 31
type input "99"
type input "Lun 18 Août 2025"
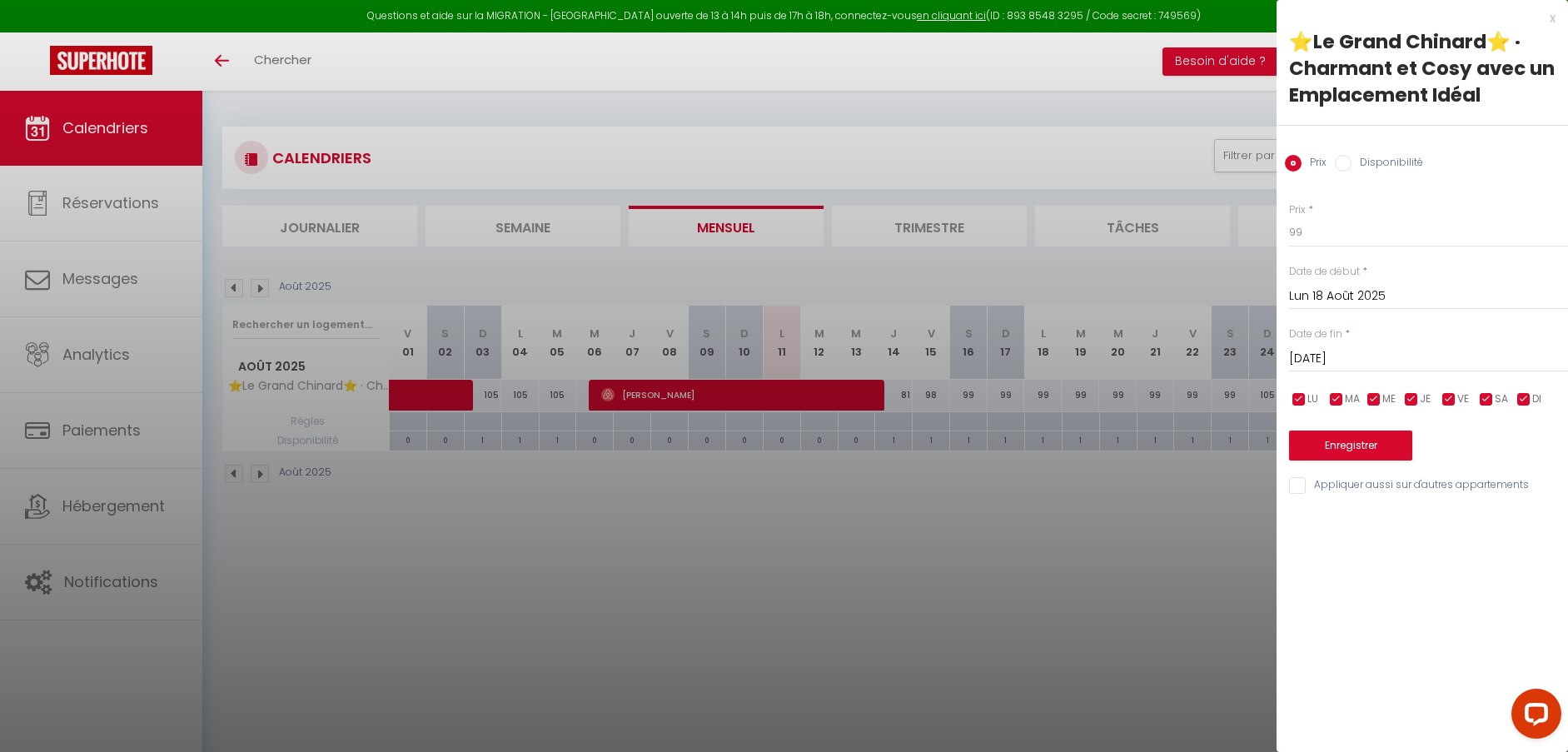
click at [1335, 353] on input "[DATE]" at bounding box center [1428, 359] width 279 height 21
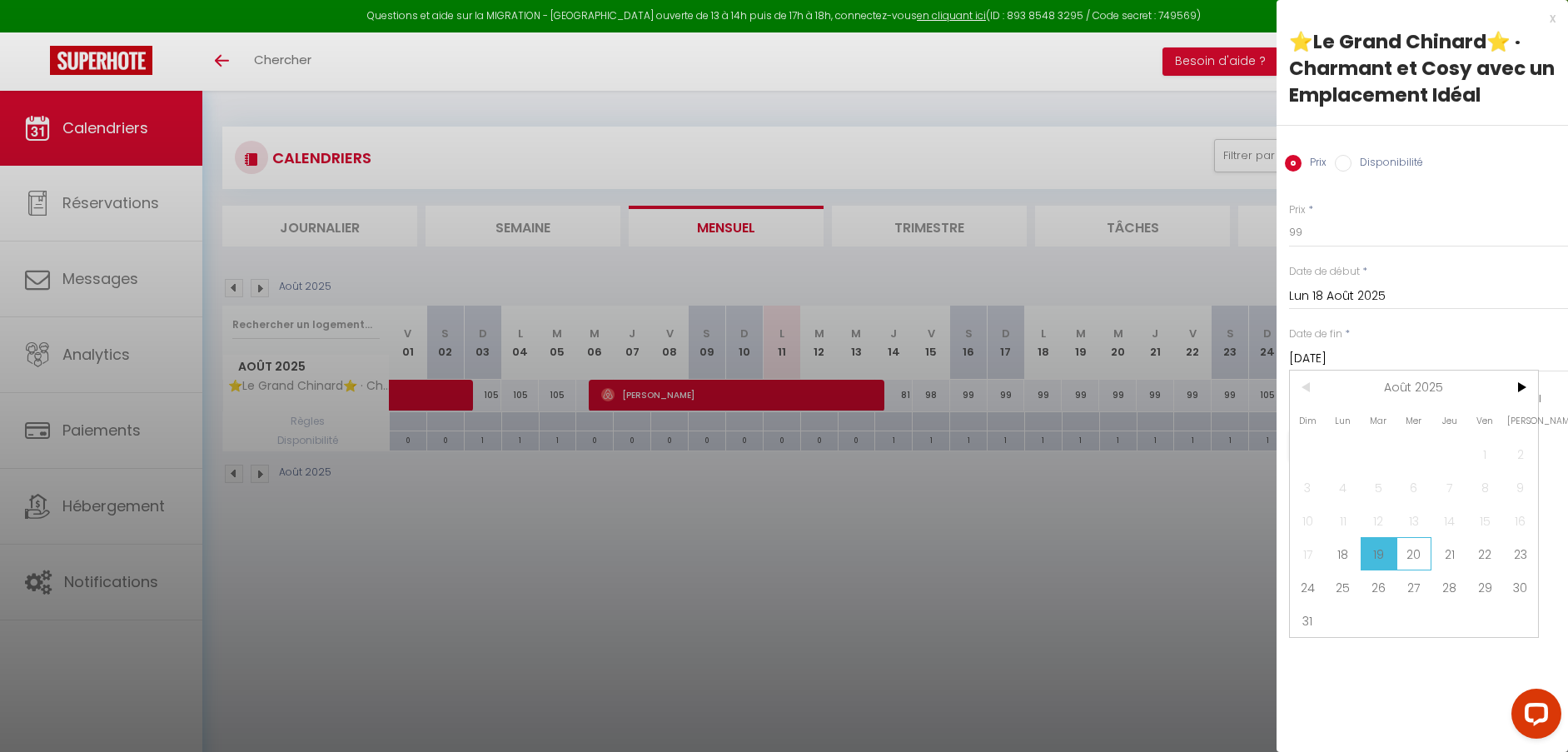
click at [1422, 556] on span "20" at bounding box center [1414, 554] width 35 height 34
type input "Mer 20 Août 2025"
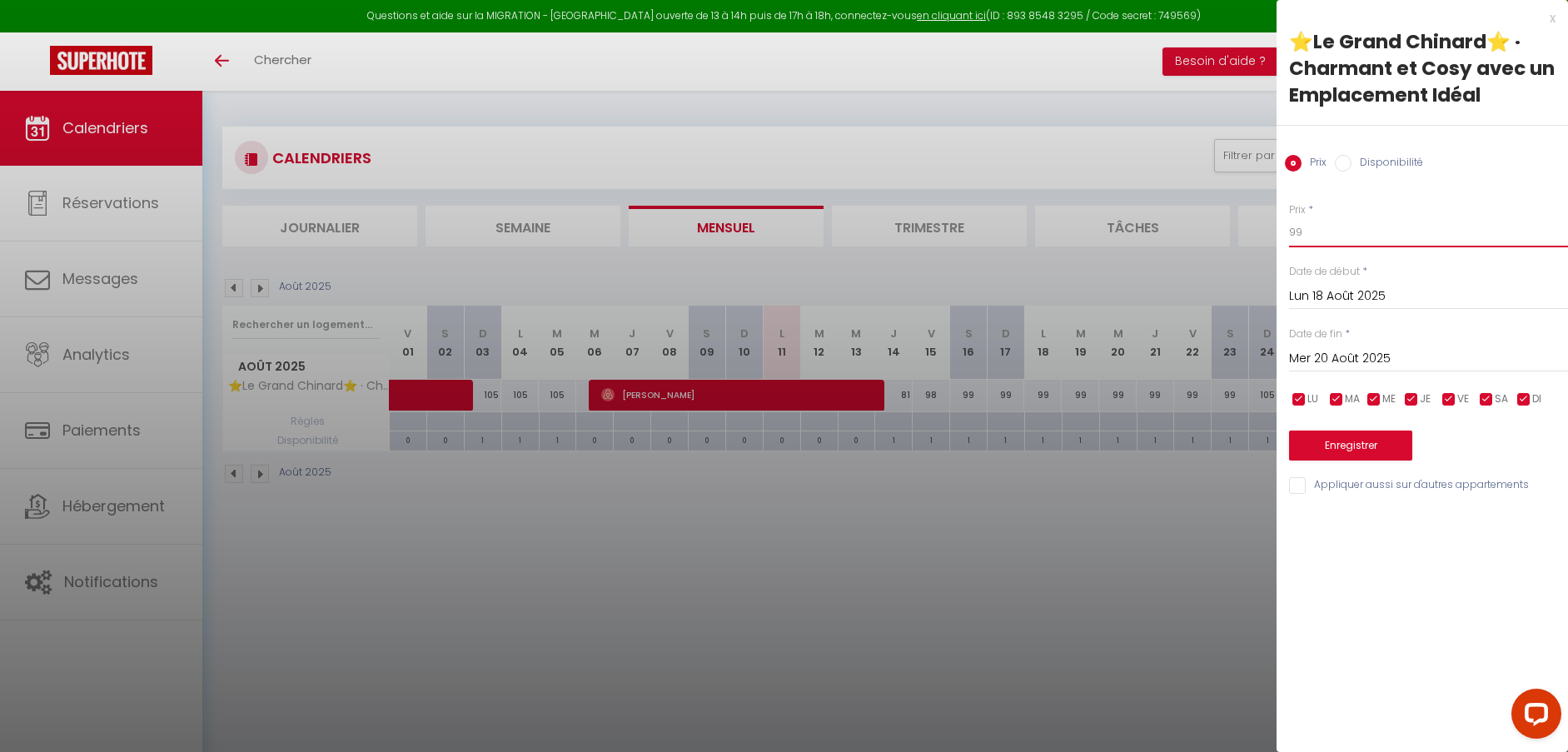
drag, startPoint x: 1326, startPoint y: 229, endPoint x: 1278, endPoint y: 224, distance: 48.3
click at [1278, 224] on div "Prix * 99 Statut * Disponible Indisponible Date de début * [DATE] < [DATE] > Di…" at bounding box center [1422, 338] width 291 height 315
type input "82"
click at [1338, 435] on button "Enregistrer" at bounding box center [1350, 446] width 123 height 30
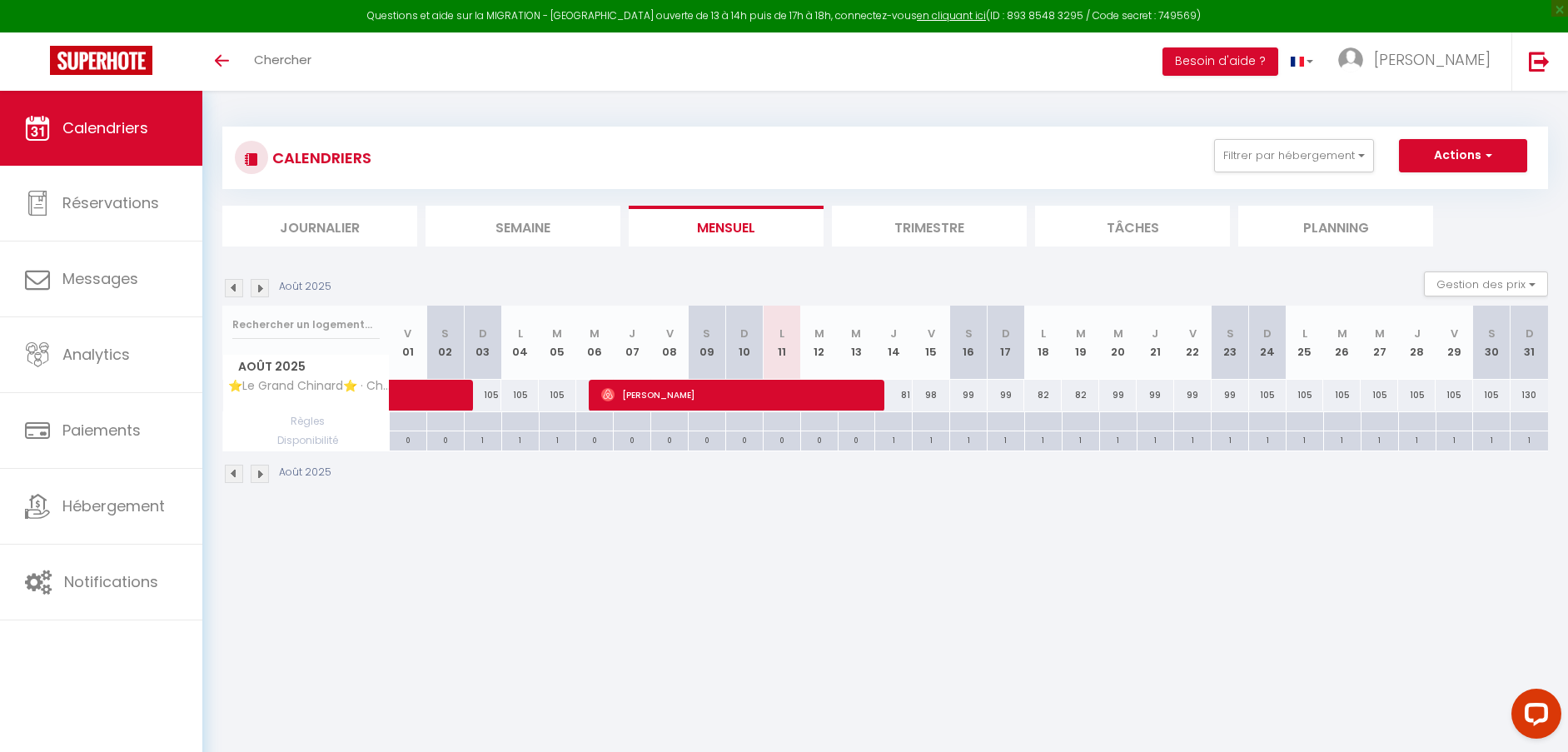
click at [1192, 395] on div "99" at bounding box center [1193, 394] width 37 height 31
type input "99"
type input "Ven 22 Août 2025"
type input "Sam 23 Août 2025"
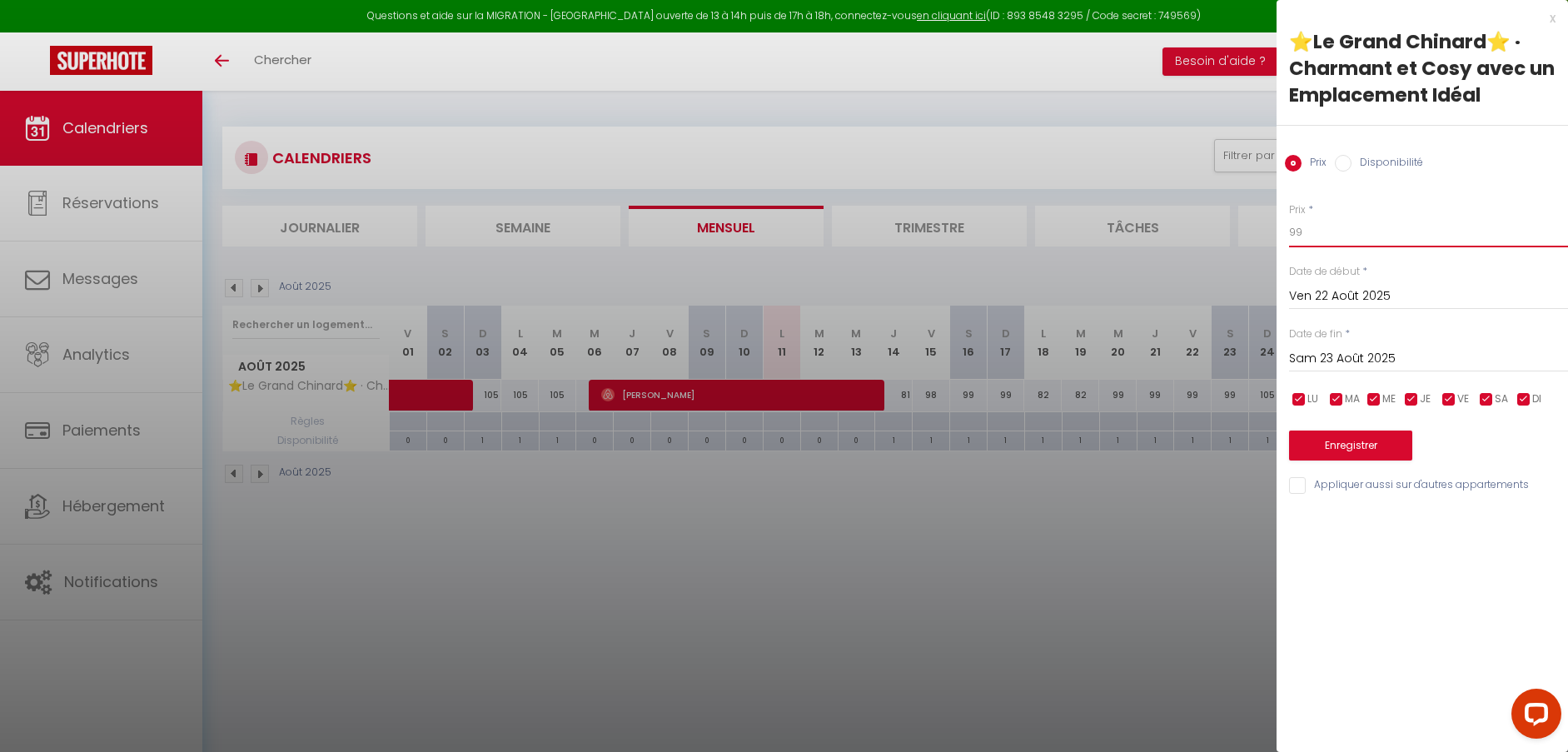
drag, startPoint x: 1307, startPoint y: 228, endPoint x: 1280, endPoint y: 225, distance: 27.2
click at [1280, 225] on div "Prix * 99 Statut * Disponible Indisponible Date de début * [DATE] < [DATE] > Di…" at bounding box center [1422, 338] width 291 height 315
type input "79"
click at [1360, 448] on button "Enregistrer" at bounding box center [1350, 446] width 123 height 30
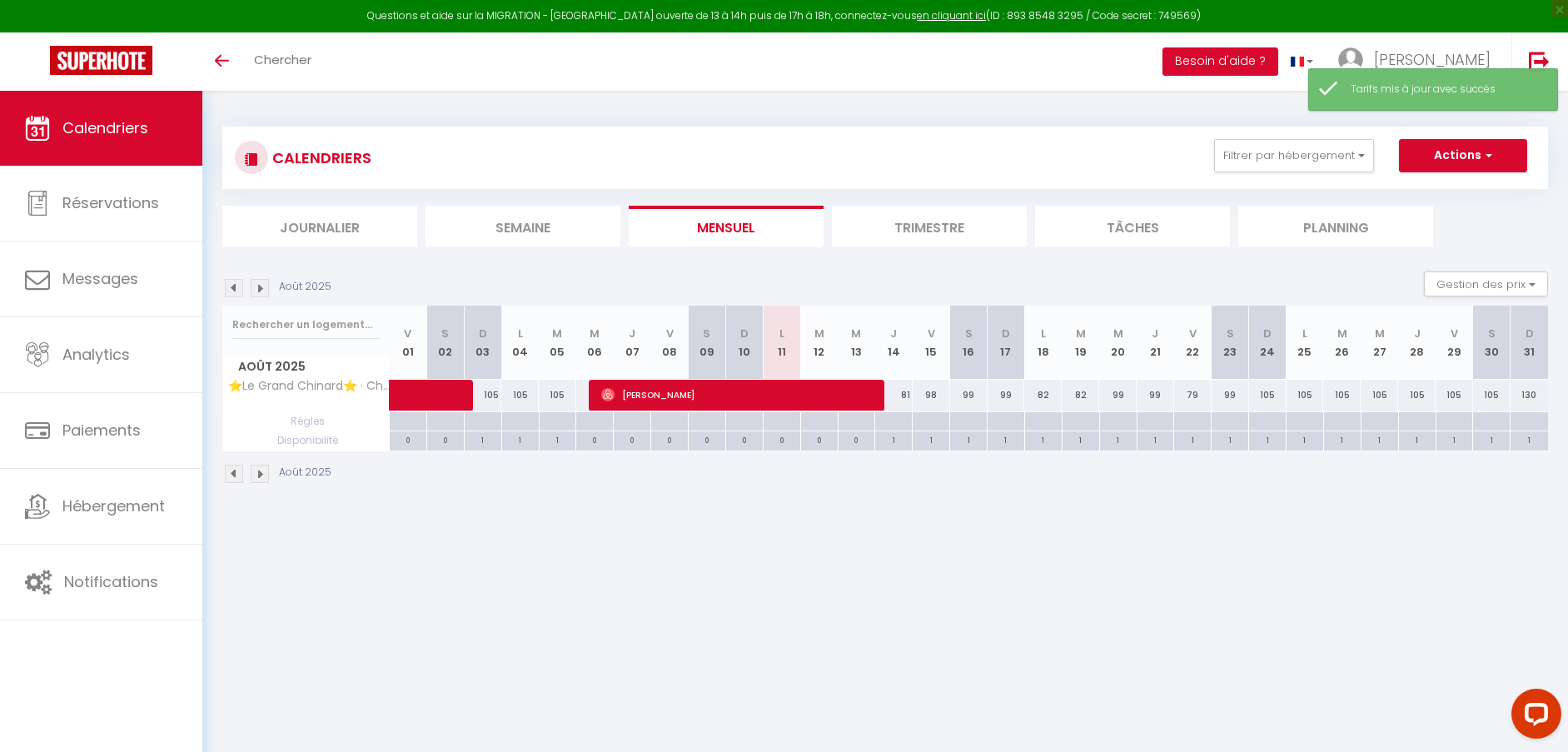
click at [1119, 399] on div "99" at bounding box center [1118, 394] width 37 height 31
type input "99"
type input "Mer 20 Août 2025"
type input "[DEMOGRAPHIC_DATA][DATE]"
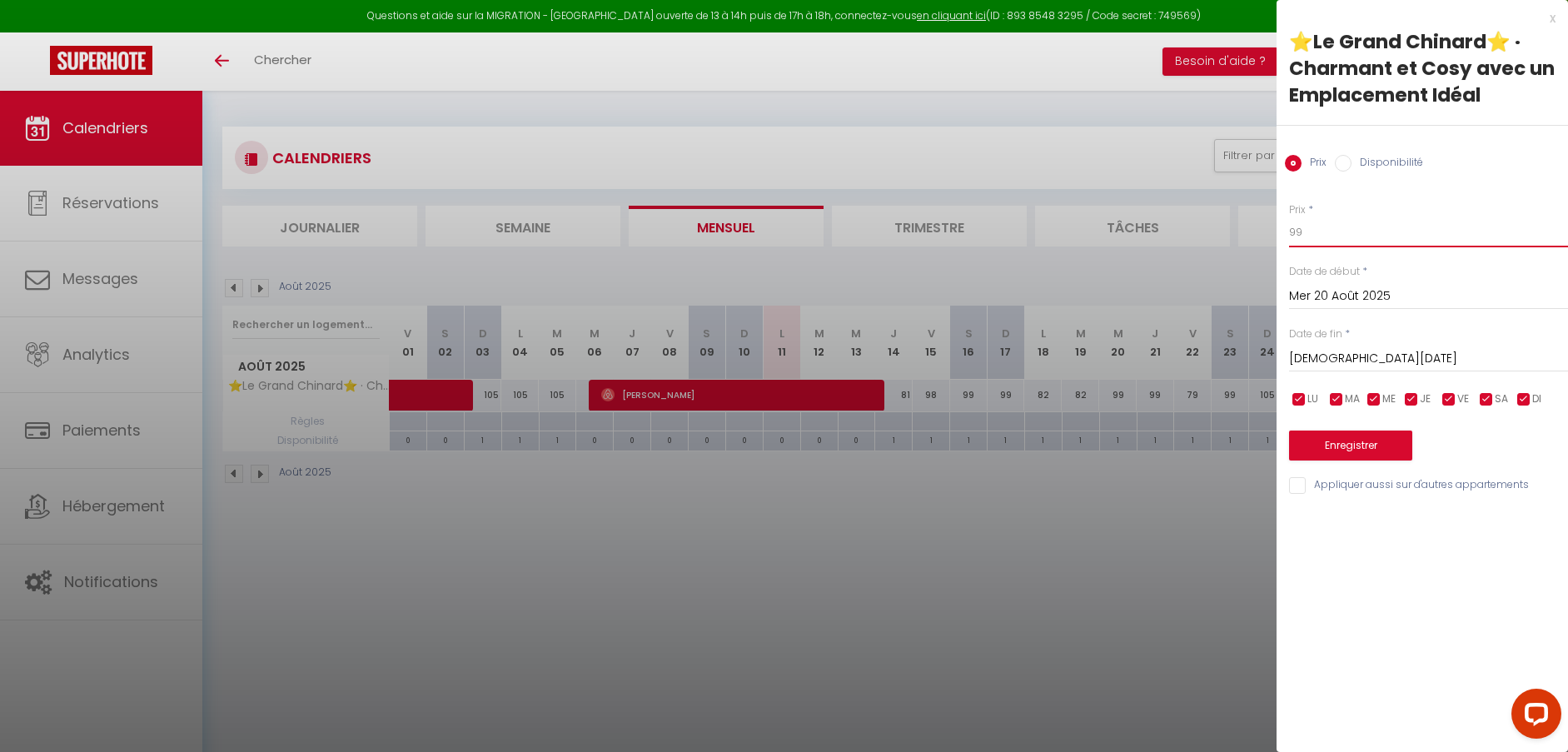
drag, startPoint x: 1310, startPoint y: 234, endPoint x: 1271, endPoint y: 231, distance: 39.1
click at [1271, 231] on body "Questions et aide sur la MIGRATION - [GEOGRAPHIC_DATA] ouverte de 13 à 14h puis…" at bounding box center [784, 466] width 1568 height 752
type input "82"
click at [1339, 441] on button "Enregistrer" at bounding box center [1350, 446] width 123 height 30
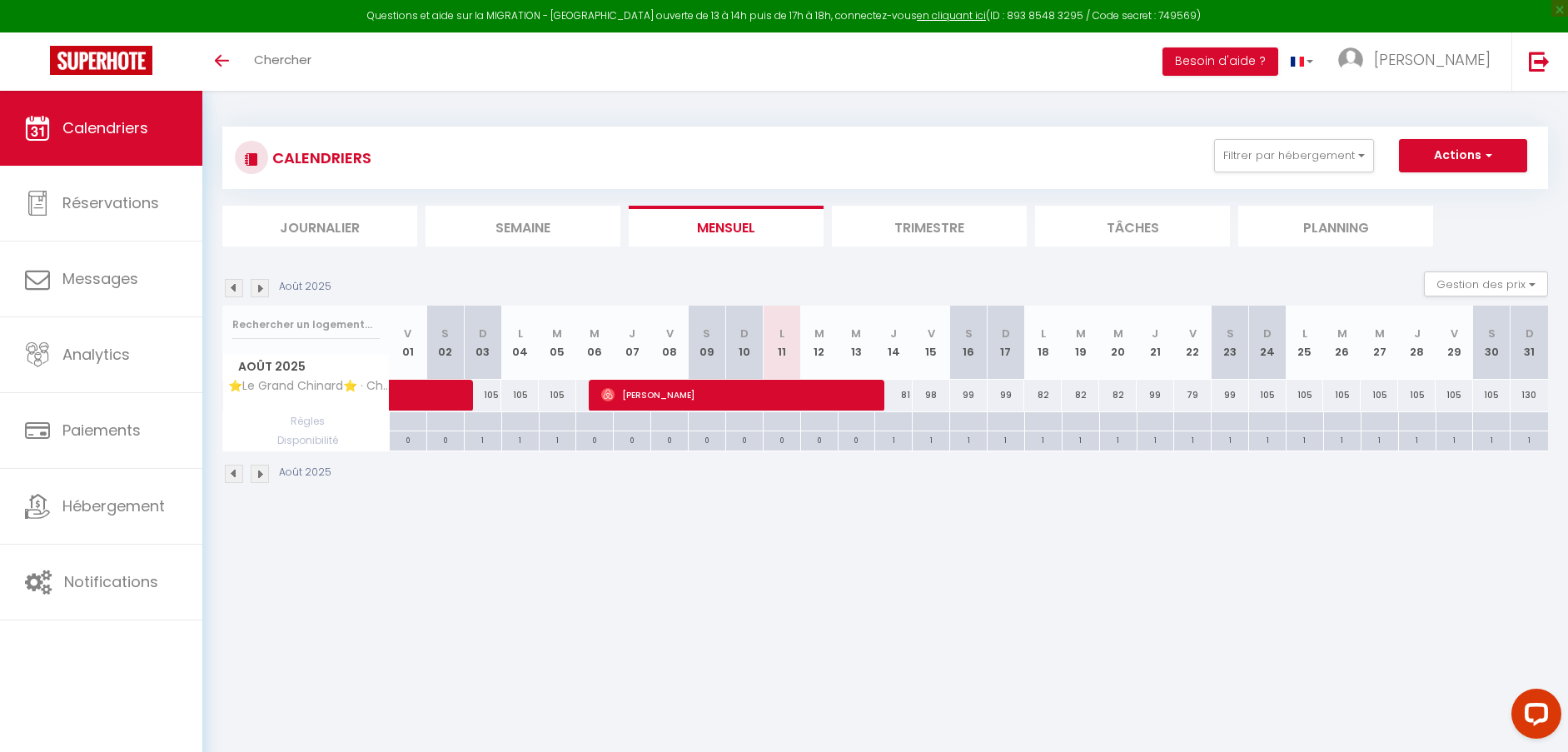
click at [1153, 399] on div "99" at bounding box center [1155, 394] width 37 height 31
type input "99"
type input "[DEMOGRAPHIC_DATA][DATE]"
type input "Ven 22 Août 2025"
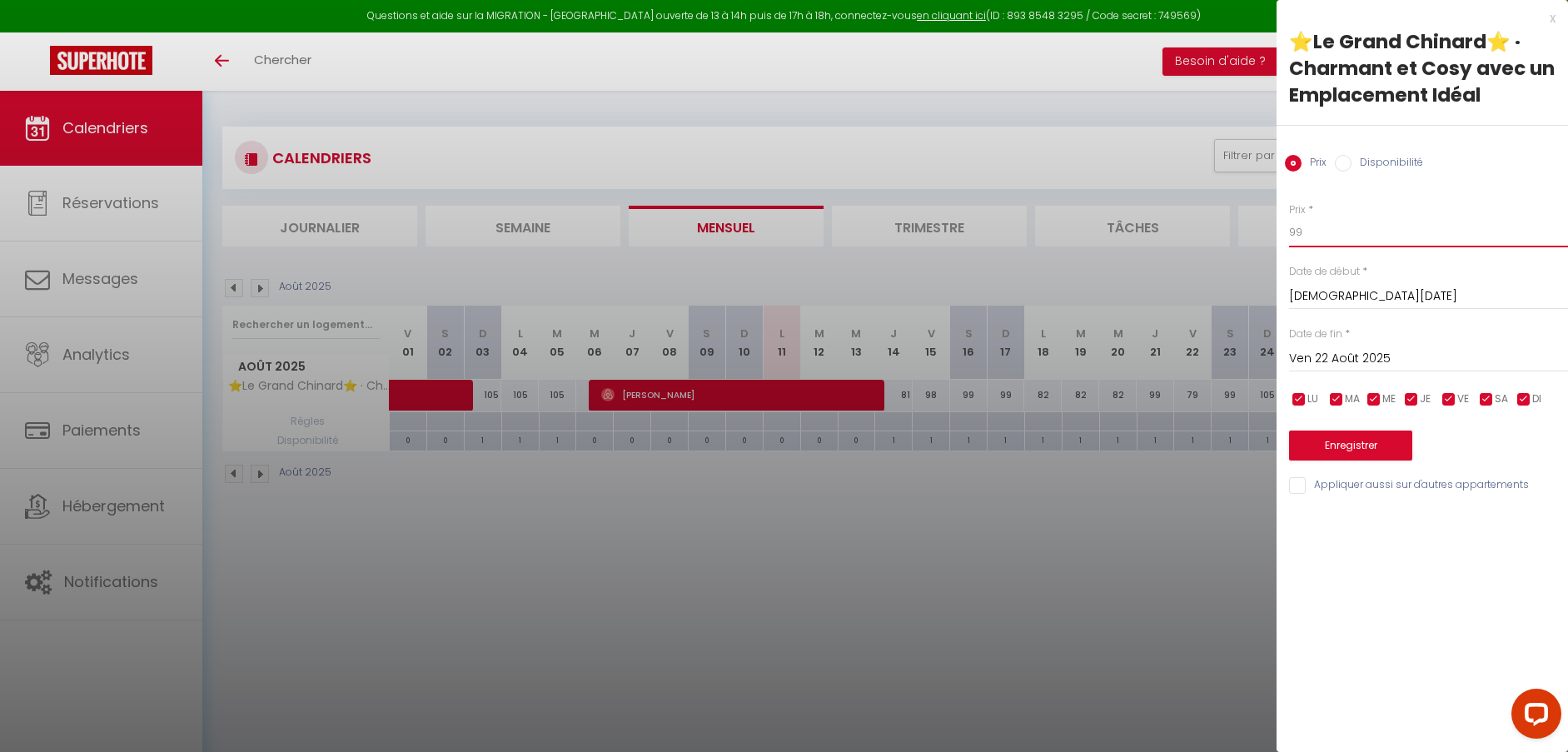
drag, startPoint x: 1322, startPoint y: 230, endPoint x: 1284, endPoint y: 228, distance: 38.1
click at [1284, 228] on div "Prix * 99 Statut * Disponible Indisponible Date de début * [DATE] < [DATE] > Di…" at bounding box center [1422, 338] width 291 height 315
type input "79"
click at [1361, 444] on button "Enregistrer" at bounding box center [1350, 446] width 123 height 30
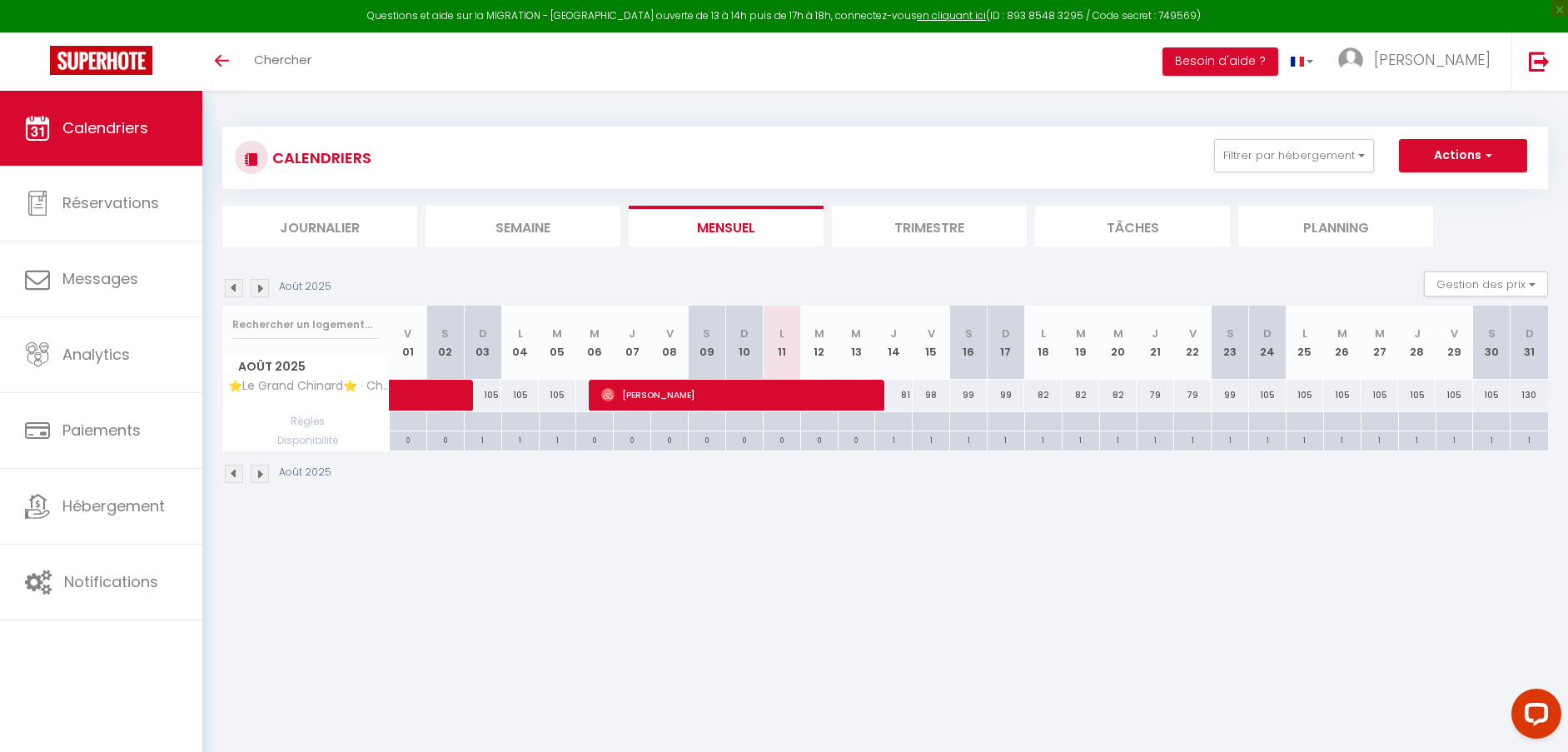
click at [1194, 395] on div "79" at bounding box center [1193, 394] width 37 height 31
type input "79"
type input "Ven 22 Août 2025"
type input "Sam 23 Août 2025"
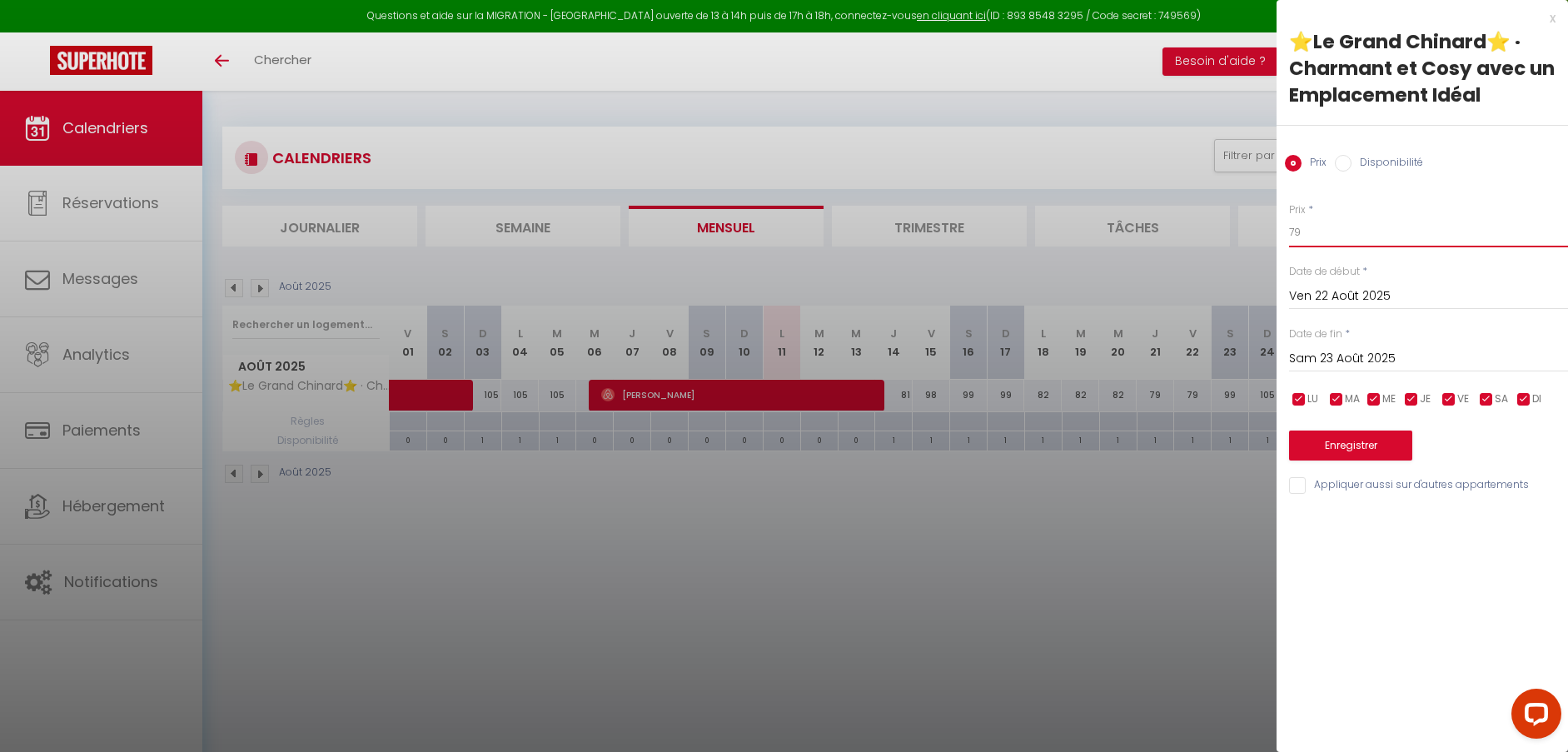
drag, startPoint x: 1321, startPoint y: 230, endPoint x: 1238, endPoint y: 235, distance: 83.2
click at [1266, 220] on body "Questions et aide sur la MIGRATION - [GEOGRAPHIC_DATA] ouverte de 13 à 14h puis…" at bounding box center [784, 466] width 1568 height 752
type input "87"
click at [1339, 441] on button "Enregistrer" at bounding box center [1350, 446] width 123 height 30
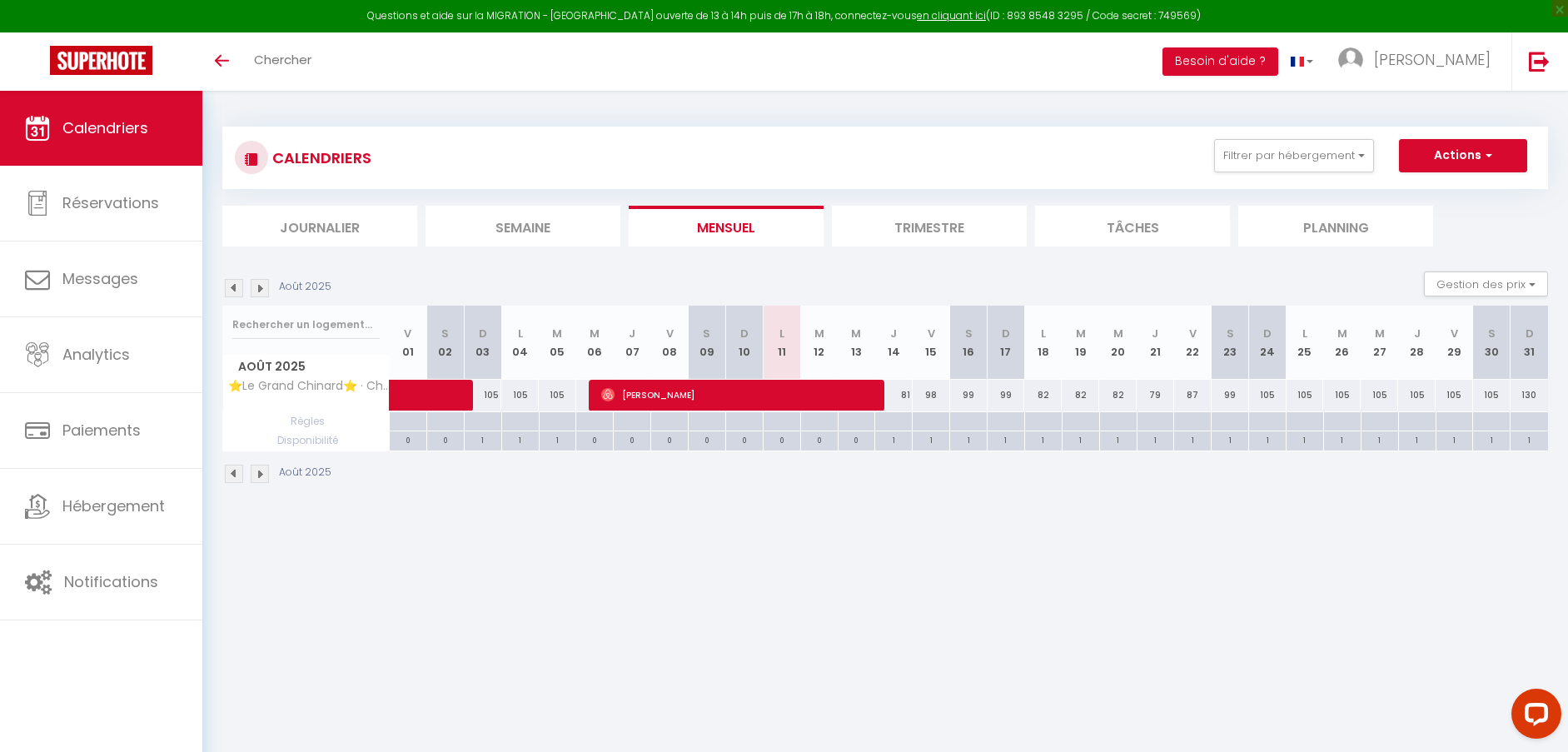
click at [1231, 396] on div "99" at bounding box center [1230, 394] width 37 height 31
type input "99"
type input "Sam 23 Août 2025"
type input "Dim 24 Août 2025"
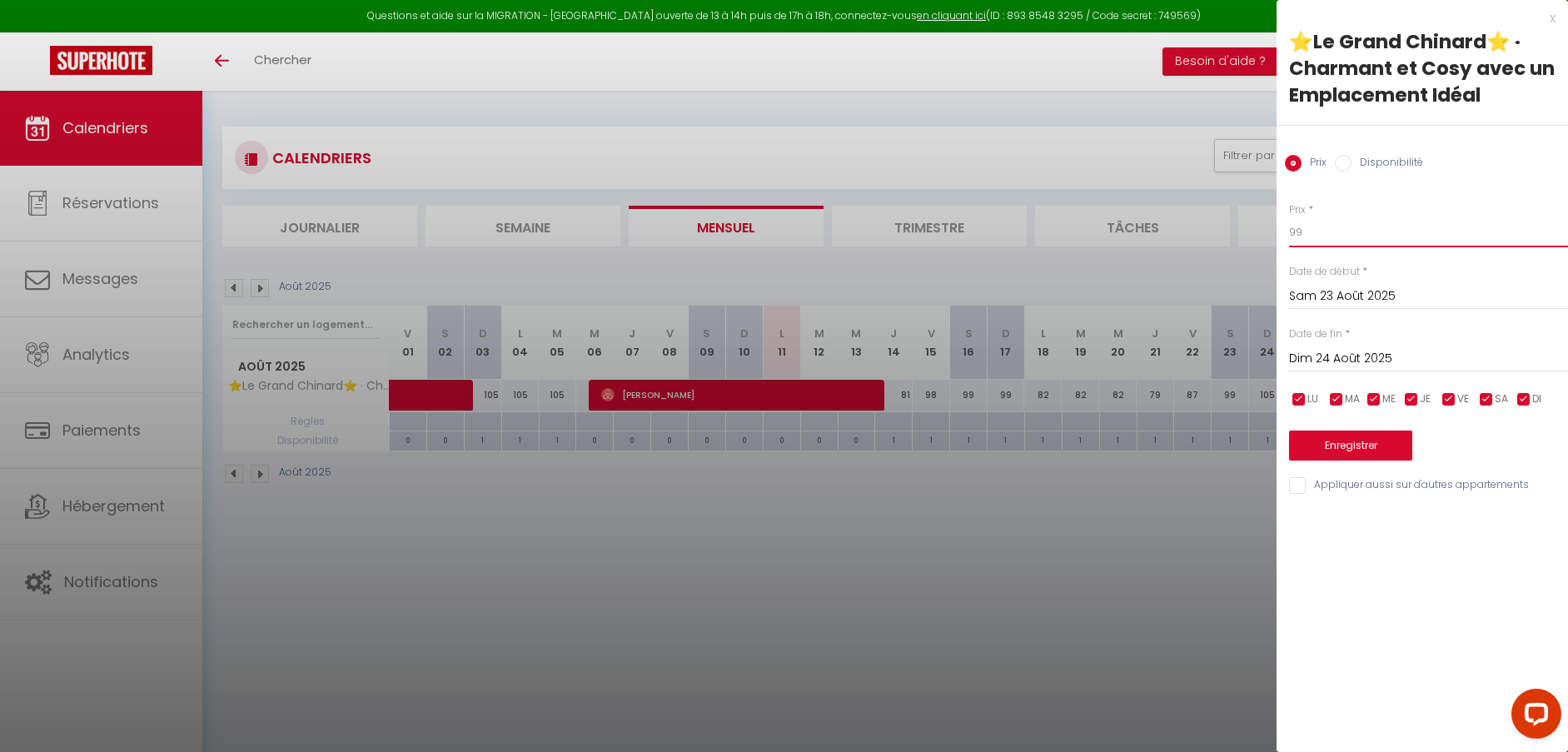
drag, startPoint x: 1322, startPoint y: 238, endPoint x: 1279, endPoint y: 226, distance: 44.6
click at [1279, 226] on div "Prix * 99 Statut * Disponible Indisponible Date de début * [DATE] < [DATE] > Di…" at bounding box center [1422, 338] width 291 height 315
type input "88"
click at [1384, 448] on button "Enregistrer" at bounding box center [1350, 446] width 123 height 30
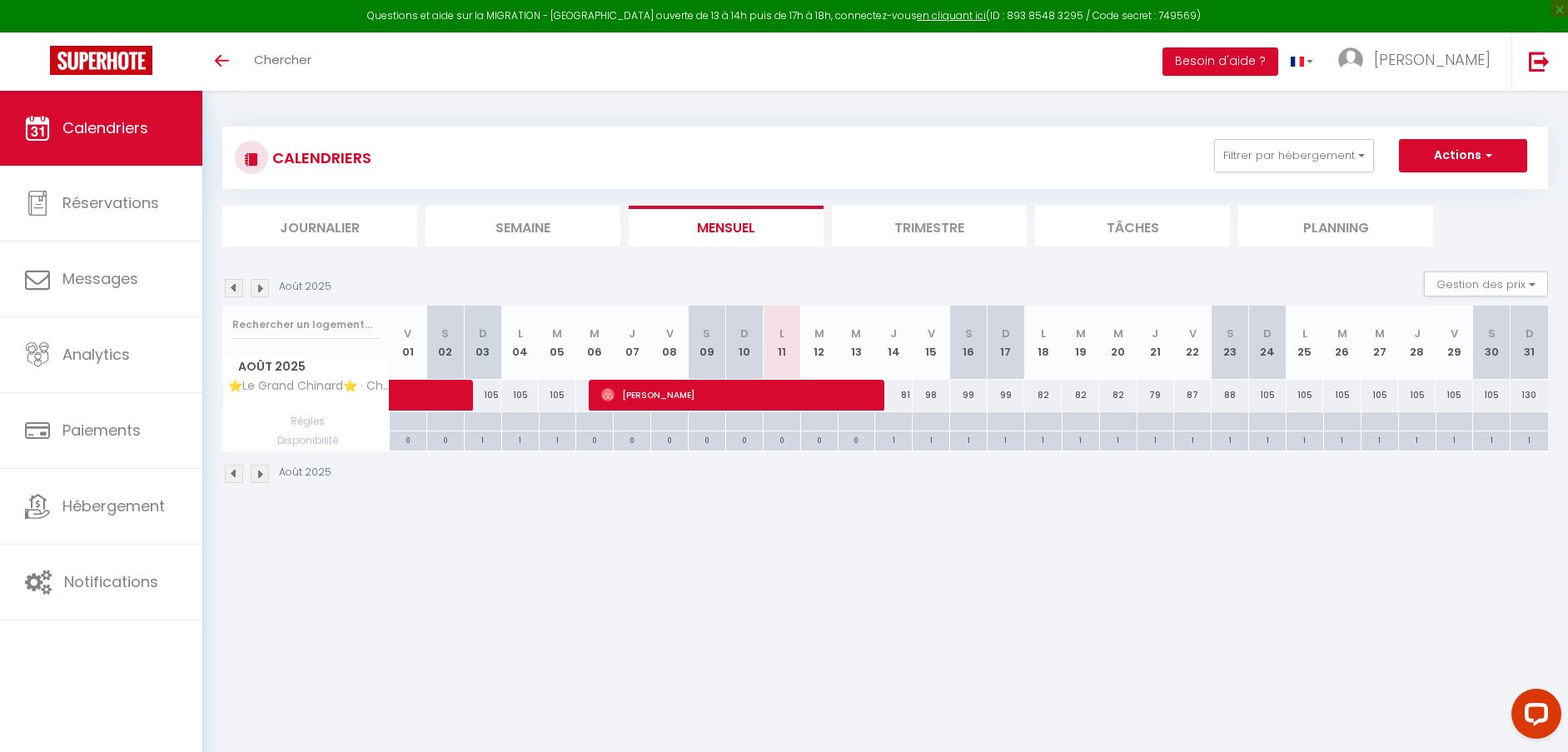
click at [1265, 395] on div "105" at bounding box center [1267, 394] width 37 height 31
type input "105"
type input "Dim 24 Août 2025"
type input "Lun 25 Août 2025"
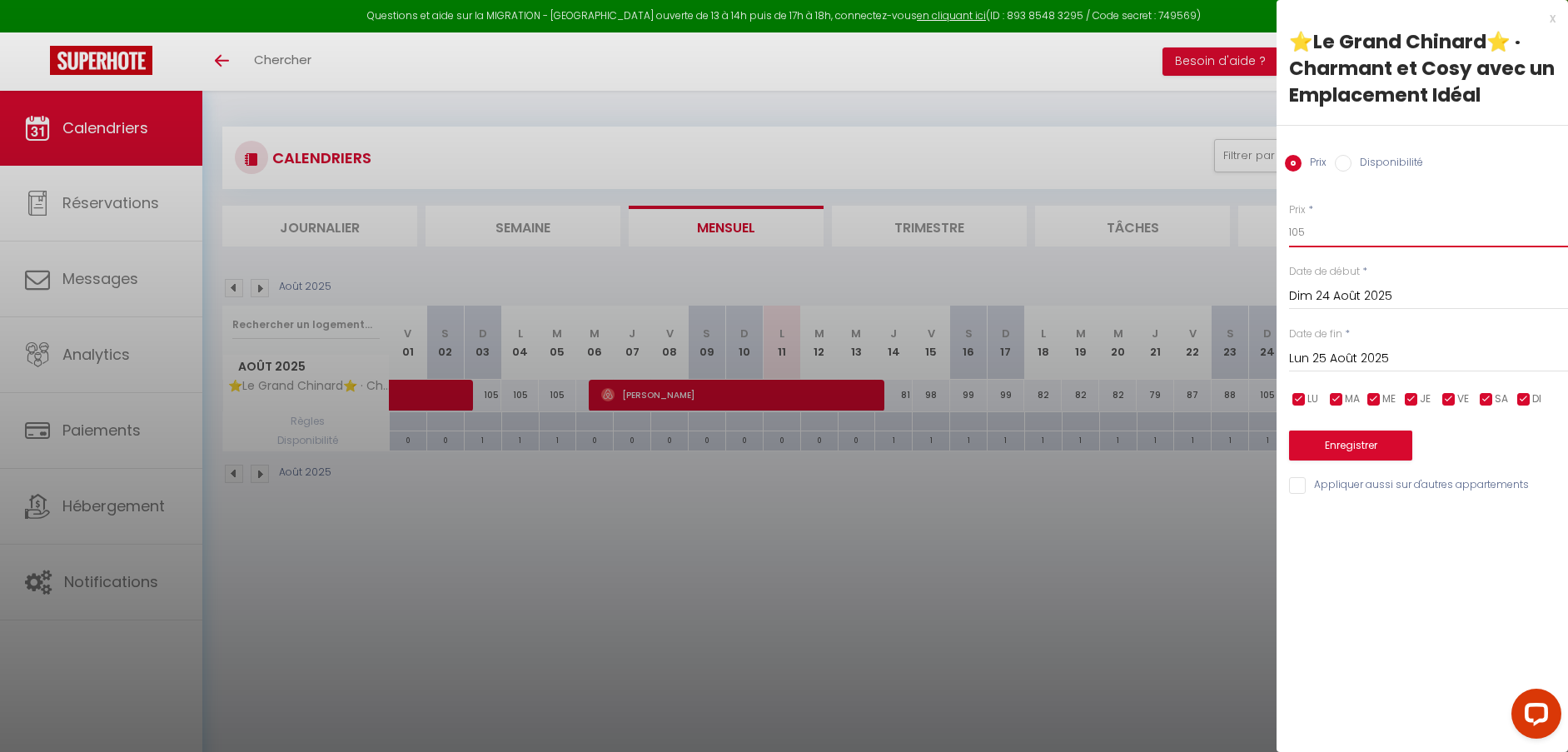
drag, startPoint x: 1315, startPoint y: 234, endPoint x: 1278, endPoint y: 227, distance: 37.7
click at [1278, 227] on div "Prix * 105 Statut * Disponible Indisponible Date de début * [DATE] < [DATE] > D…" at bounding box center [1422, 338] width 291 height 315
type input "79"
click at [1350, 437] on button "Enregistrer" at bounding box center [1350, 446] width 123 height 30
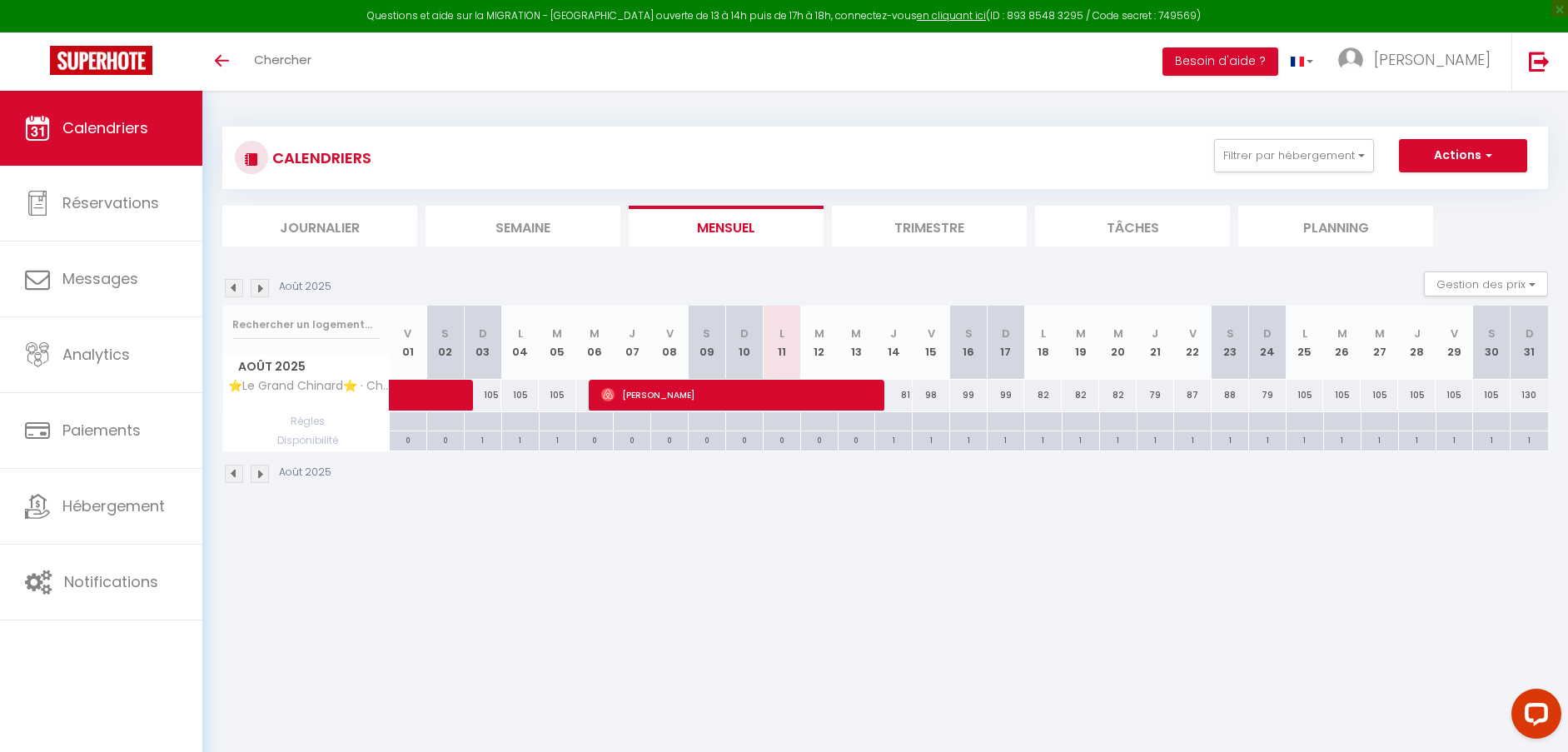
click at [1304, 395] on div "105" at bounding box center [1305, 394] width 37 height 31
type input "105"
type input "Lun 25 Août 2025"
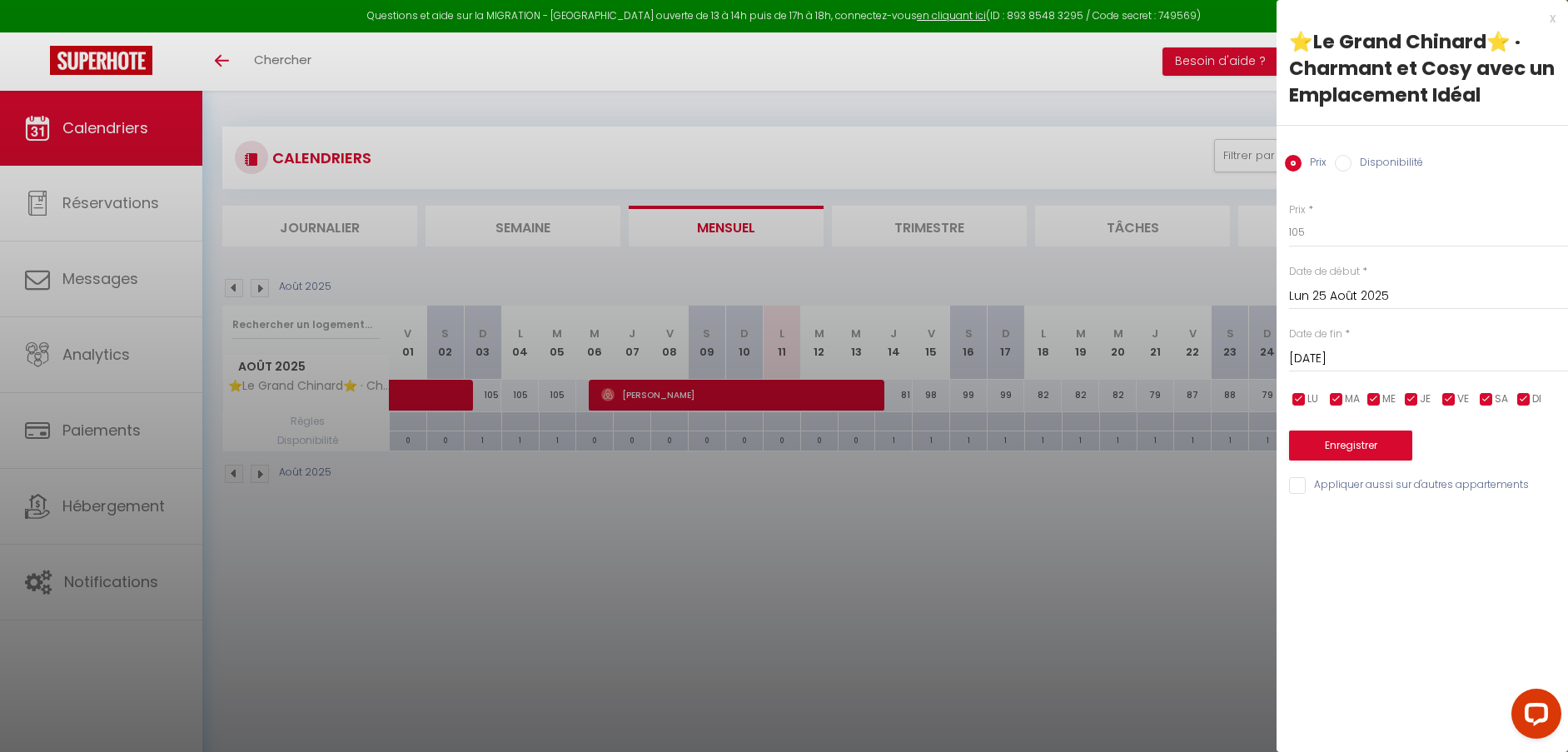
click at [1327, 353] on input "[DATE]" at bounding box center [1428, 359] width 279 height 21
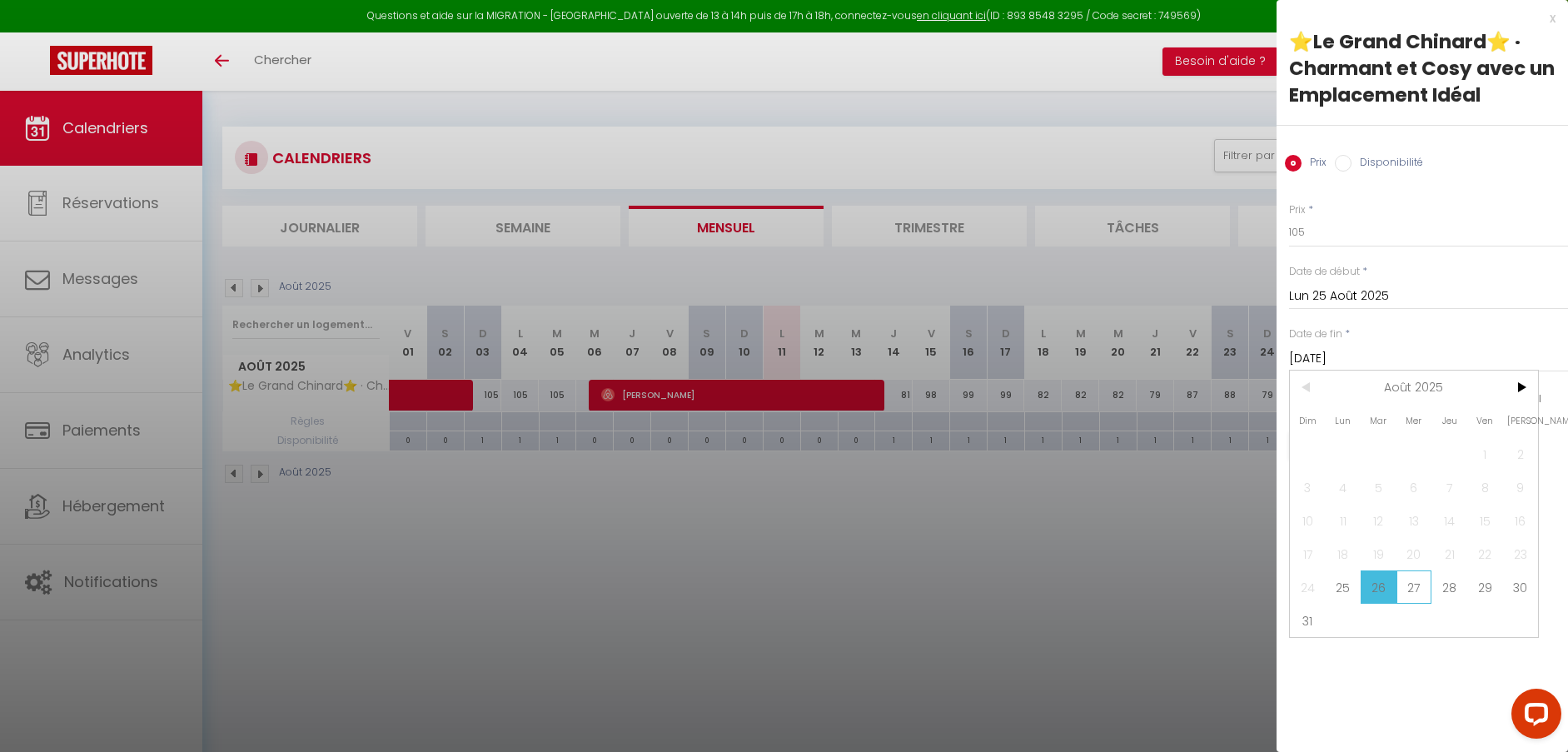
click at [1409, 588] on span "27" at bounding box center [1414, 588] width 35 height 34
type input "Mer 27 Août 2025"
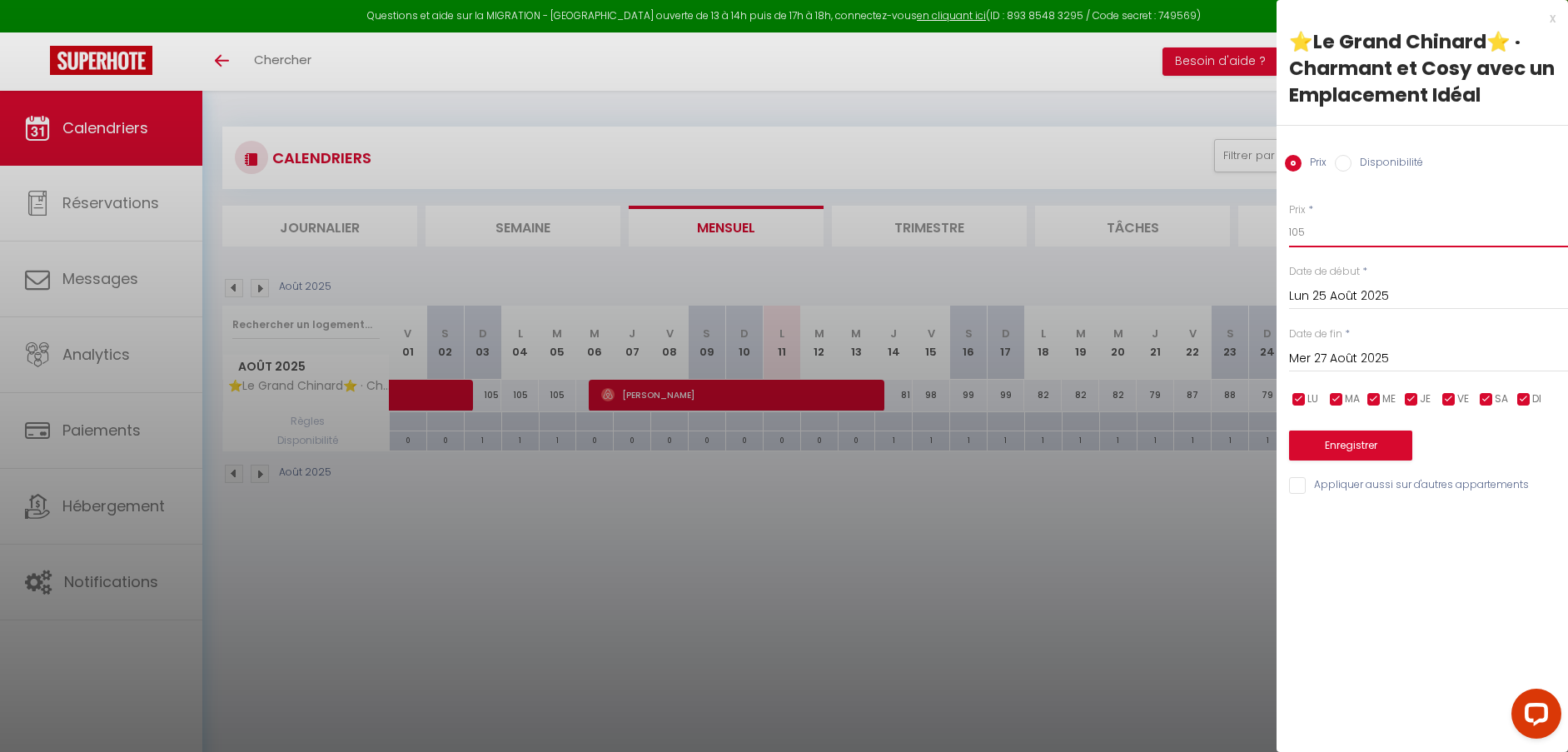
drag, startPoint x: 1315, startPoint y: 234, endPoint x: 1268, endPoint y: 232, distance: 47.0
click at [1268, 232] on body "Questions et aide sur la MIGRATION - [GEOGRAPHIC_DATA] ouverte de 13 à 14h puis…" at bounding box center [784, 466] width 1568 height 752
type input "82"
click at [1361, 445] on button "Enregistrer" at bounding box center [1350, 446] width 123 height 30
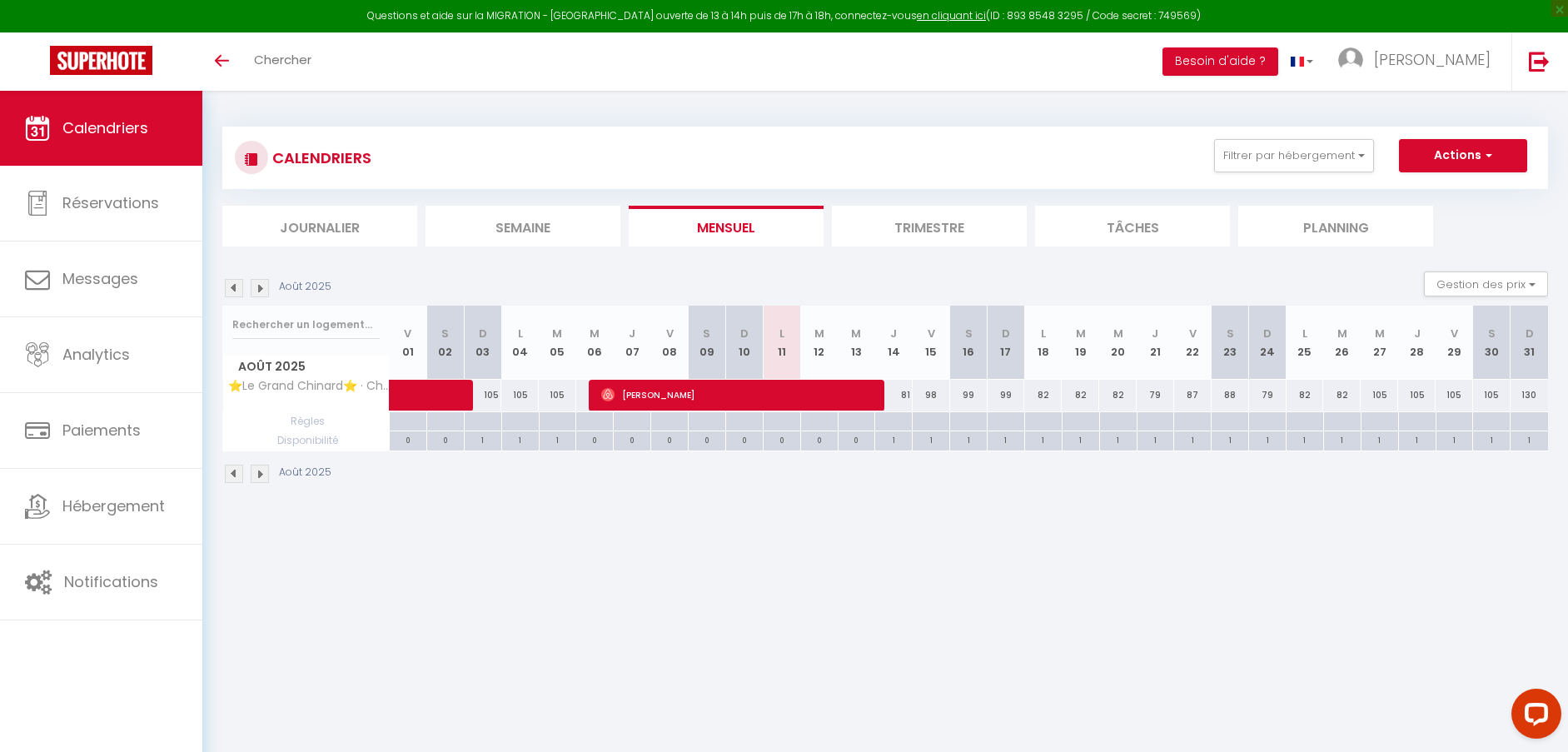
click at [1383, 399] on div "105" at bounding box center [1379, 394] width 37 height 31
type input "105"
type input "Mer 27 Août 2025"
type input "Jeu 28 Août 2025"
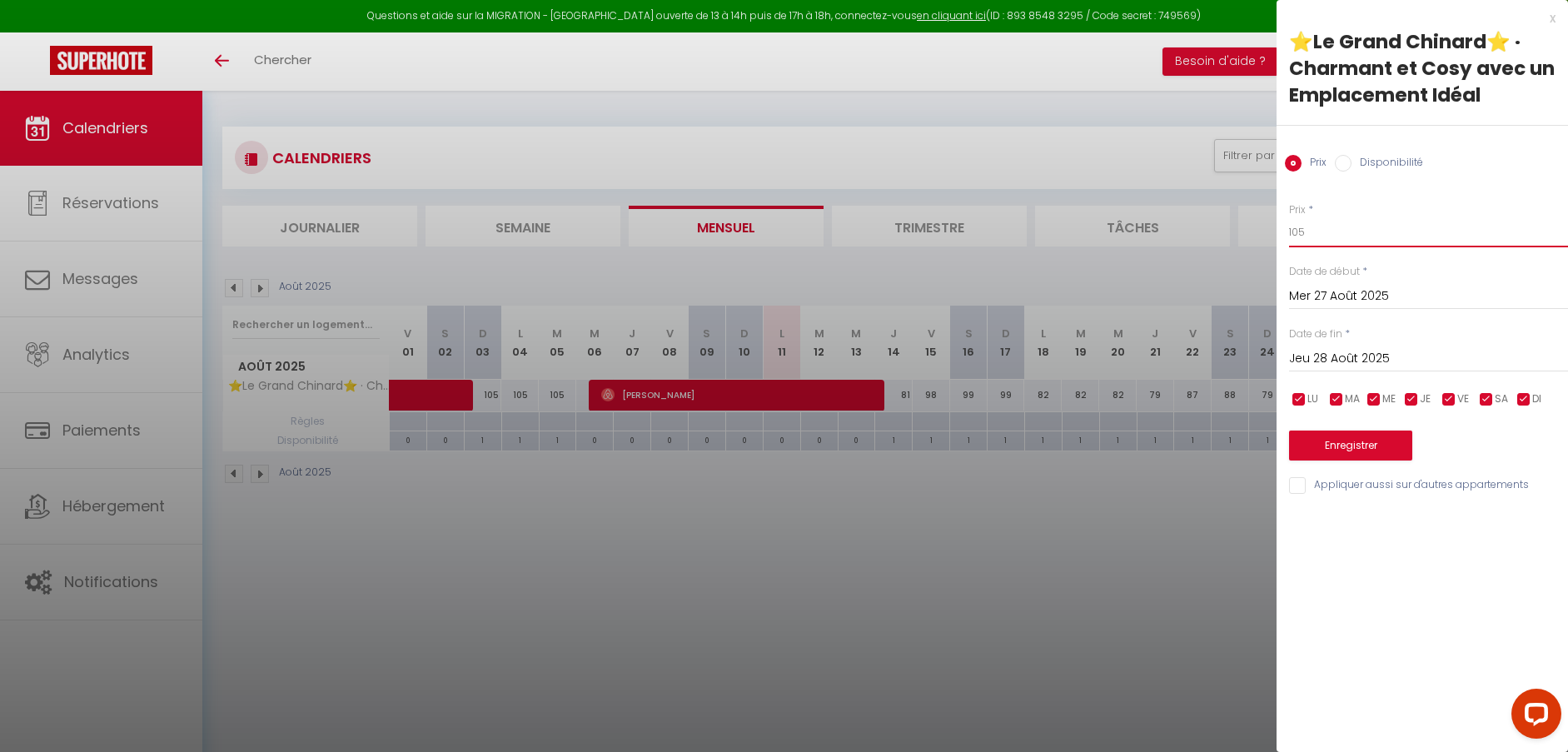
drag, startPoint x: 1320, startPoint y: 230, endPoint x: 1249, endPoint y: 230, distance: 71.0
click at [1249, 230] on body "Questions et aide sur la MIGRATION - [GEOGRAPHIC_DATA] ouverte de 13 à 14h puis…" at bounding box center [784, 466] width 1568 height 752
type input "84"
click at [1346, 435] on button "Enregistrer" at bounding box center [1350, 446] width 123 height 30
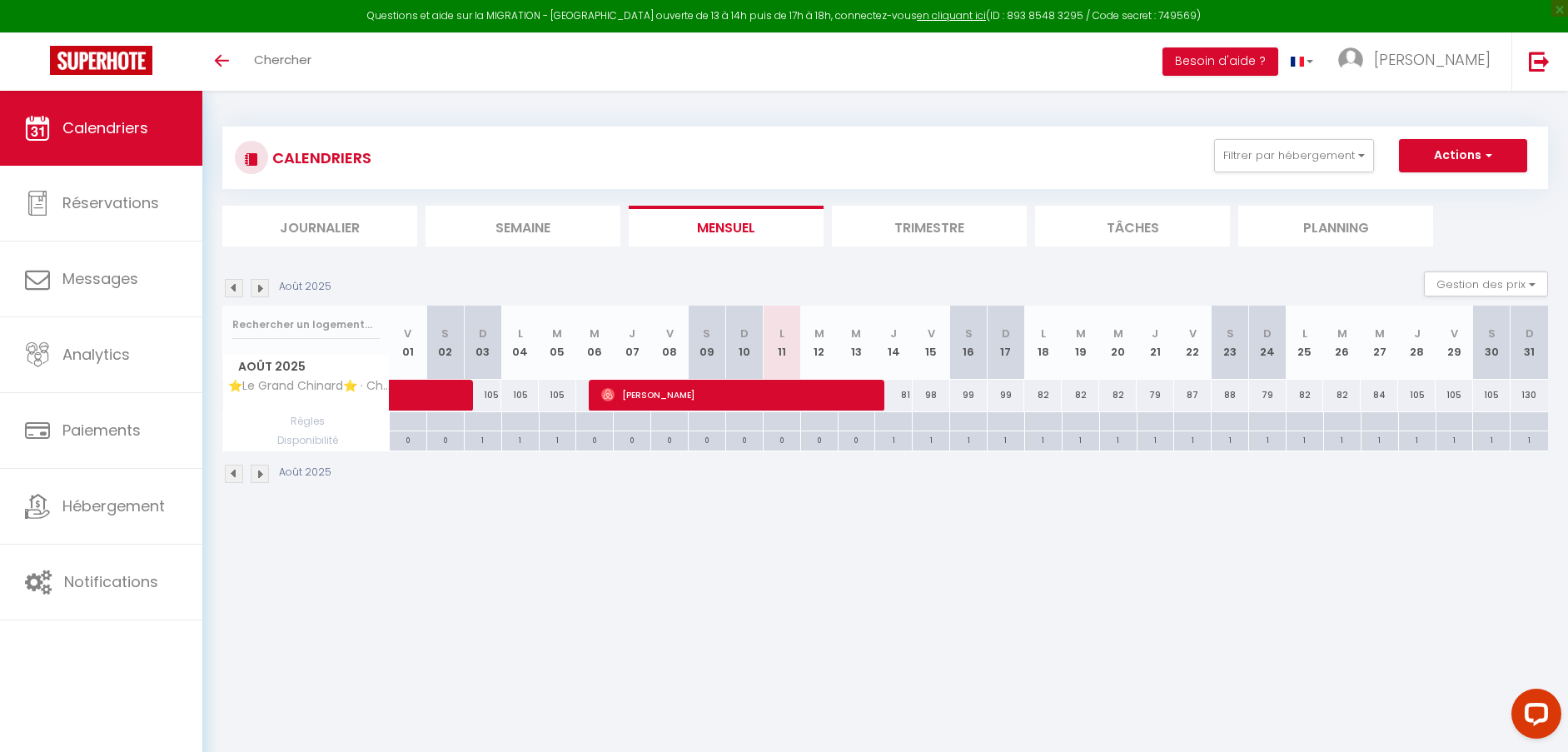
click at [1411, 397] on div "105" at bounding box center [1417, 394] width 37 height 31
type input "105"
type input "Jeu 28 Août 2025"
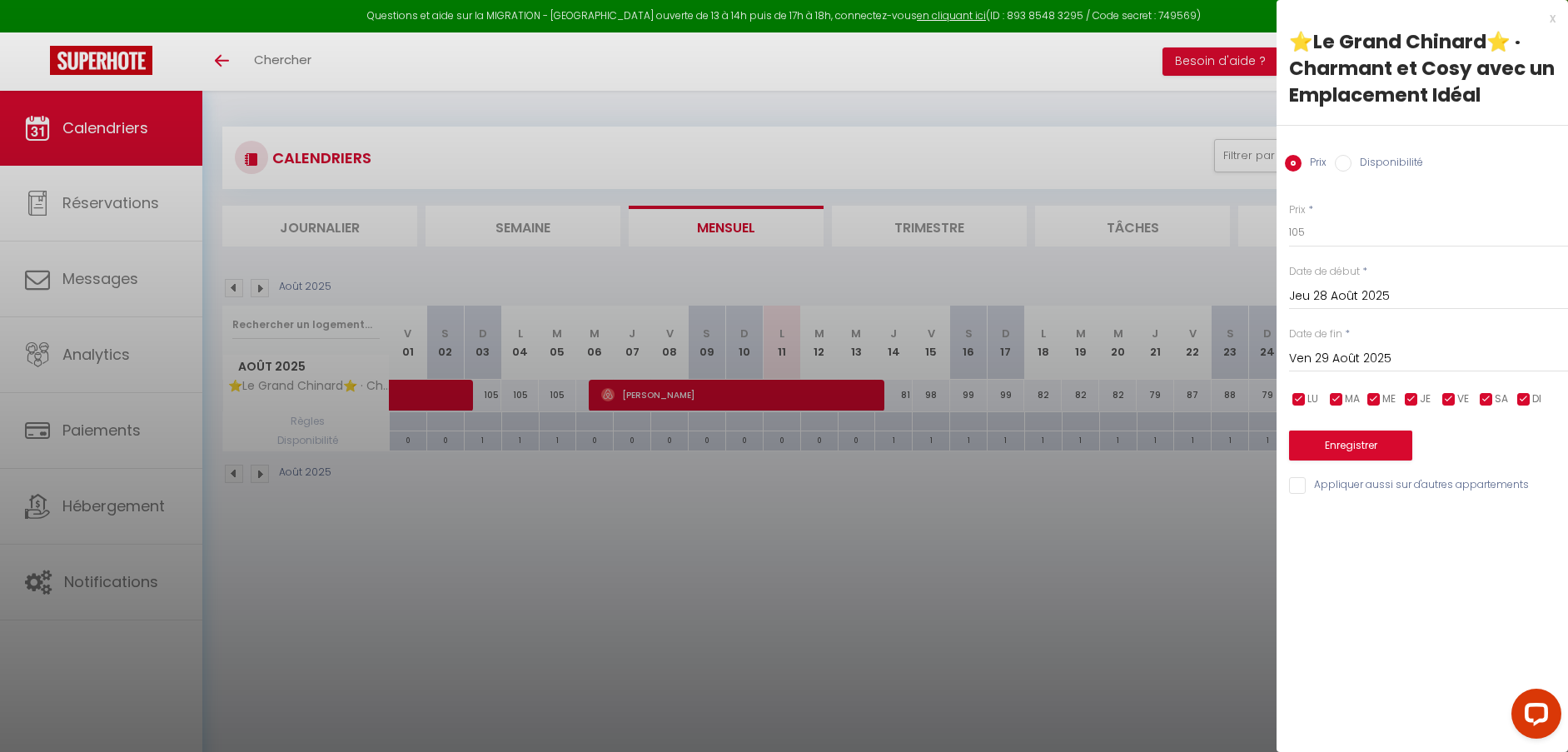
click at [1327, 356] on input "Ven 29 Août 2025" at bounding box center [1428, 359] width 279 height 21
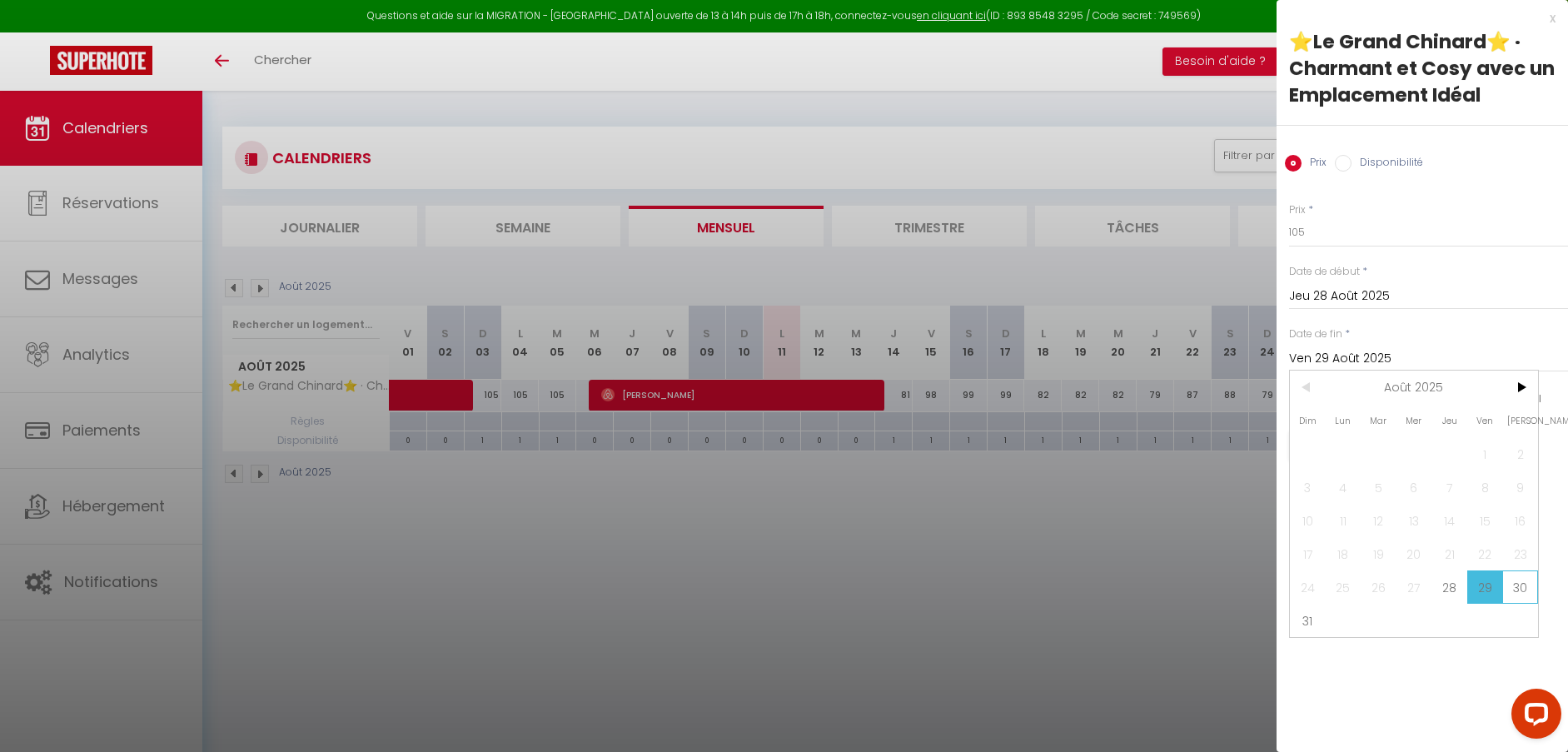
click at [1524, 588] on span "30" at bounding box center [1519, 588] width 35 height 34
type input "[DATE]"
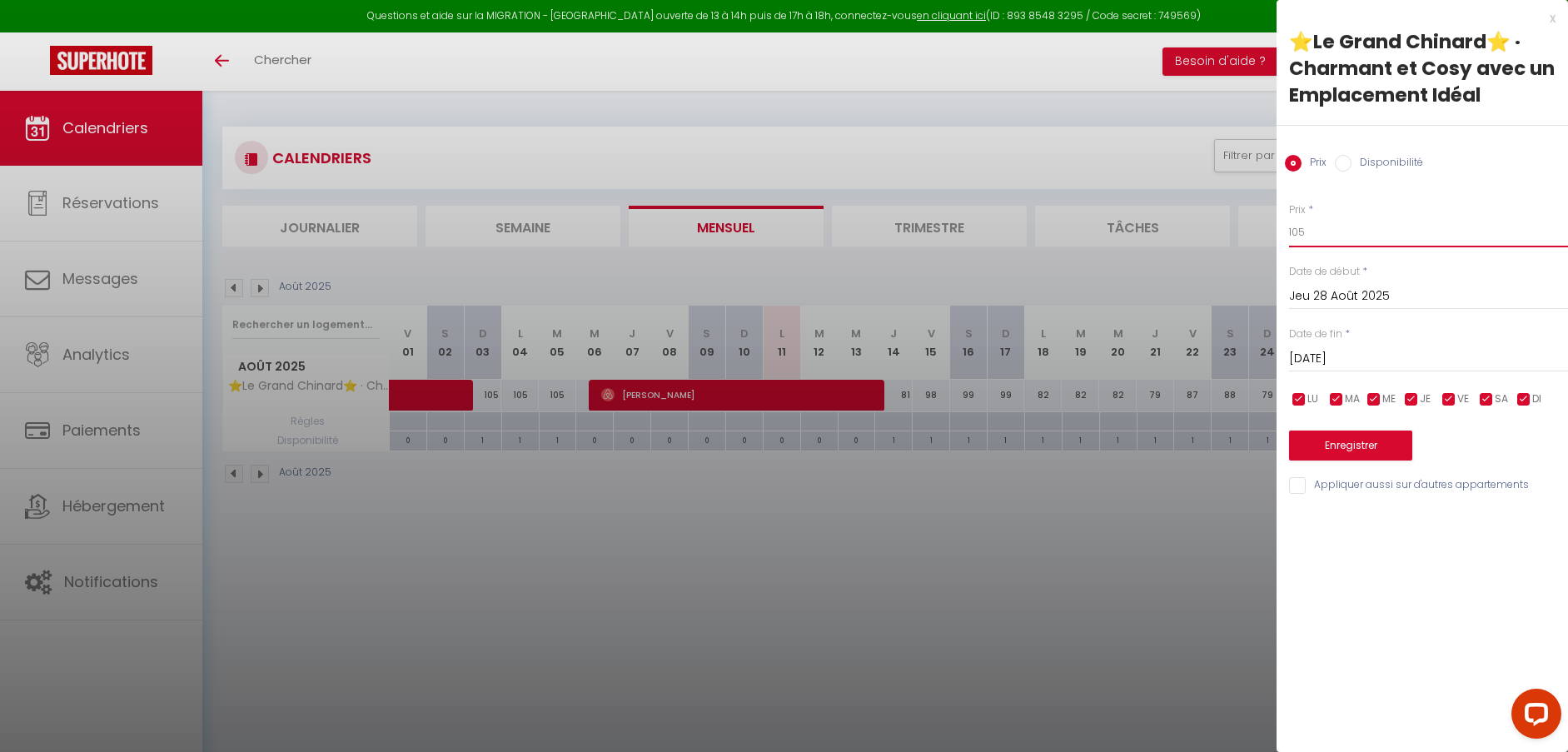
drag, startPoint x: 1311, startPoint y: 234, endPoint x: 1283, endPoint y: 234, distance: 28.0
click at [1283, 234] on div "Prix * 105 Statut * Disponible Indisponible Date de début * [DATE] < [DATE] > D…" at bounding box center [1422, 338] width 291 height 315
type input "90"
click at [1346, 446] on button "Enregistrer" at bounding box center [1350, 446] width 123 height 30
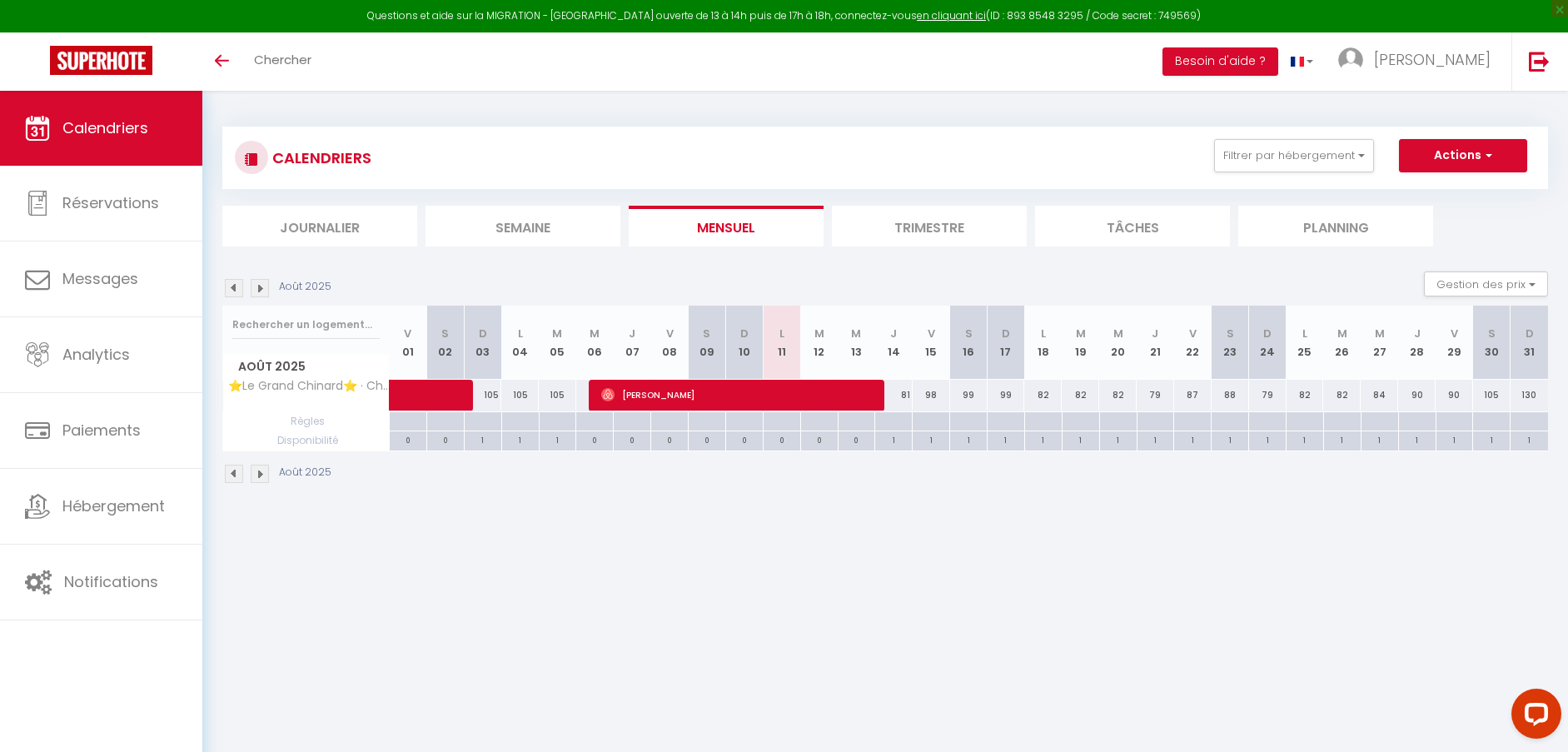
click at [1489, 397] on div "105" at bounding box center [1491, 394] width 37 height 31
type input "105"
type input "[DATE]"
type input "Dim 31 Août 2025"
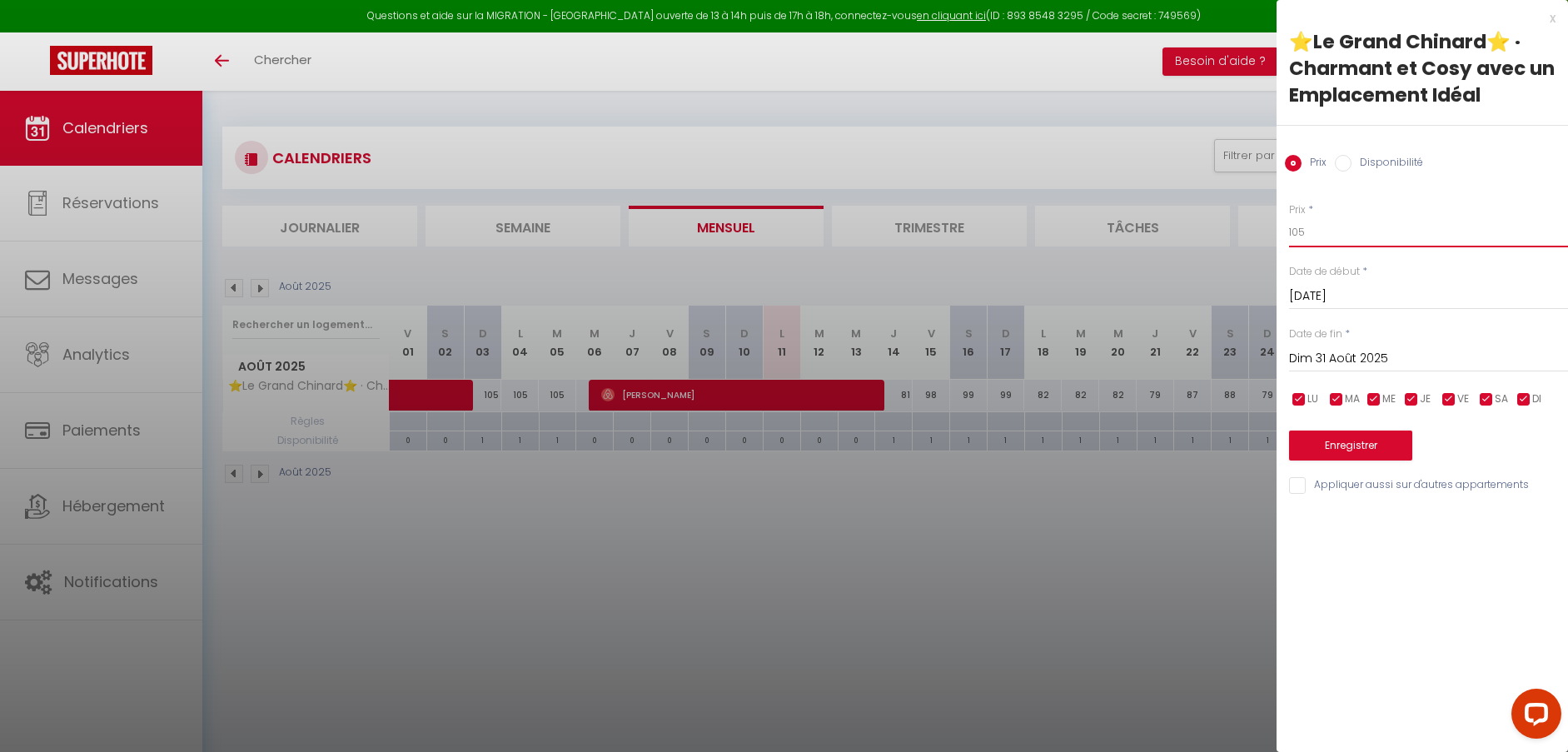
drag, startPoint x: 1311, startPoint y: 232, endPoint x: 1279, endPoint y: 224, distance: 33.0
click at [1279, 224] on div "Prix * 105 Statut * Disponible Indisponible Date de début * [DATE] < [DATE] > D…" at bounding box center [1422, 338] width 291 height 315
type input "90"
click at [1361, 440] on button "Enregistrer" at bounding box center [1350, 446] width 123 height 30
